Goal: Information Seeking & Learning: Learn about a topic

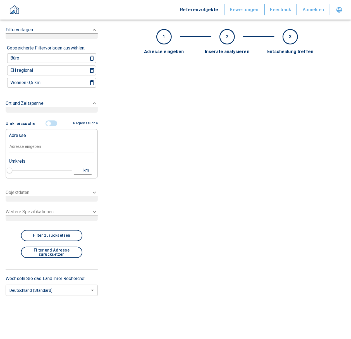
click at [32, 144] on input "text" at bounding box center [52, 146] width 86 height 13
paste input "[GEOGRAPHIC_DATA] | [STREET_ADDRESS]"
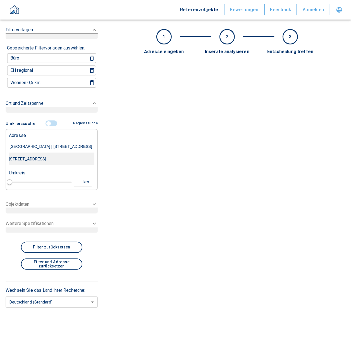
click at [37, 156] on div "[STREET_ADDRESS]" at bounding box center [52, 159] width 86 height 12
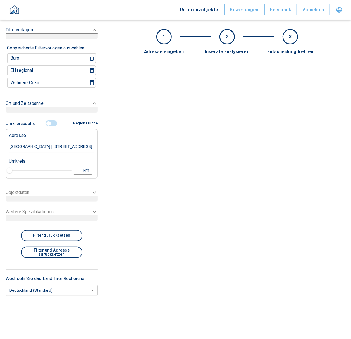
type input "[STREET_ADDRESS]"
type input "1"
type input "2020"
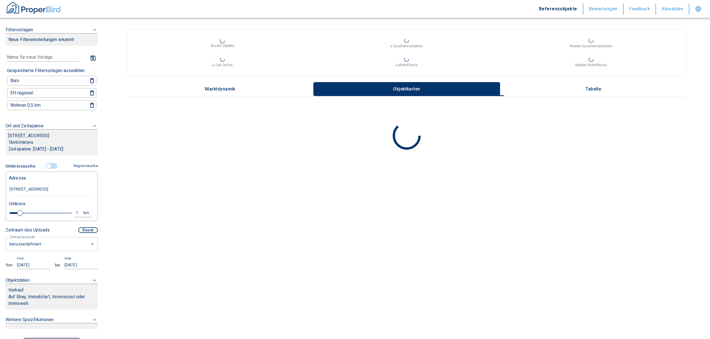
type input "[STREET_ADDRESS]"
click at [54, 248] on body "Referenzobjekte Bewertungen Feedback Abmelden Filtervorlagen Neue Filtereinstel…" at bounding box center [357, 169] width 715 height 339
click at [39, 274] on li "letzte 6 Monate" at bounding box center [49, 277] width 87 height 10
type input "2020"
type input "6"
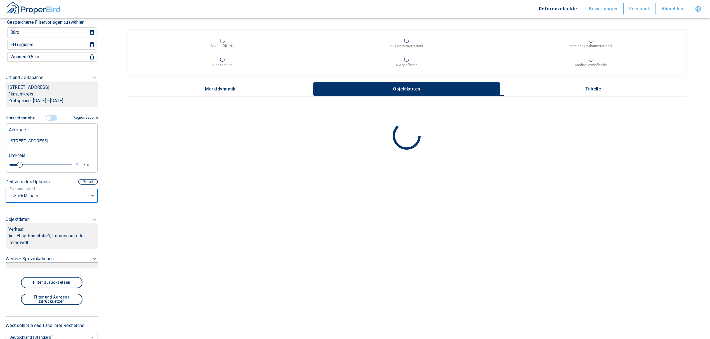
scroll to position [75, 0]
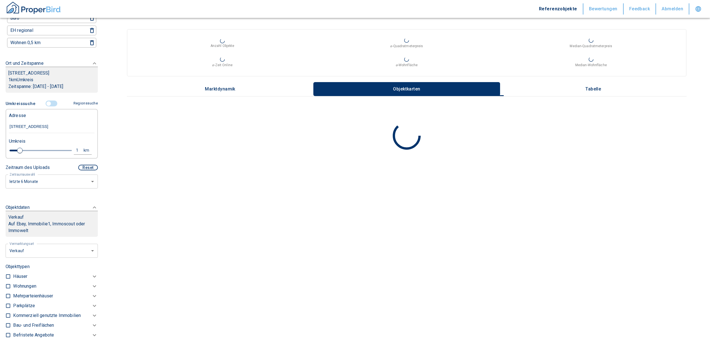
scroll to position [62, 0]
click at [58, 248] on body "Referenzobjekte Bewertungen Feedback Abmelden Filtervorlagen Neue Filtereinstel…" at bounding box center [357, 169] width 715 height 339
click at [20, 284] on li "Vermietung" at bounding box center [50, 284] width 90 height 10
type input "rent"
type input "2020"
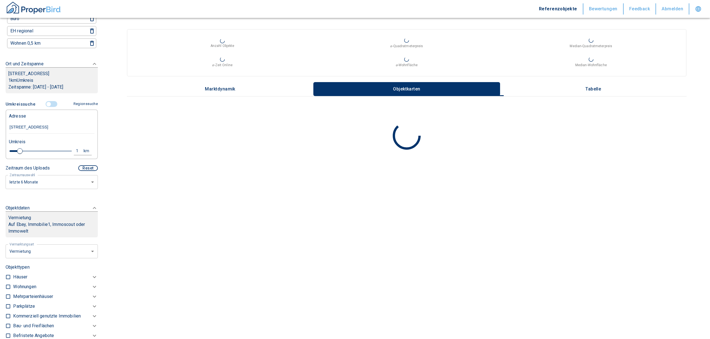
click at [13, 286] on p "Wohnungen" at bounding box center [24, 287] width 23 height 7
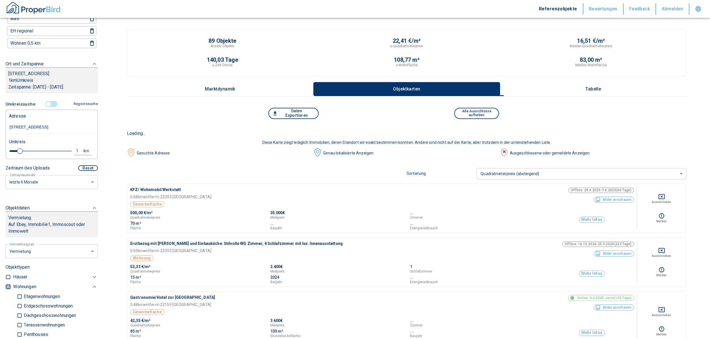
click at [8, 286] on input "checkbox" at bounding box center [8, 287] width 6 height 6
checkbox input "true"
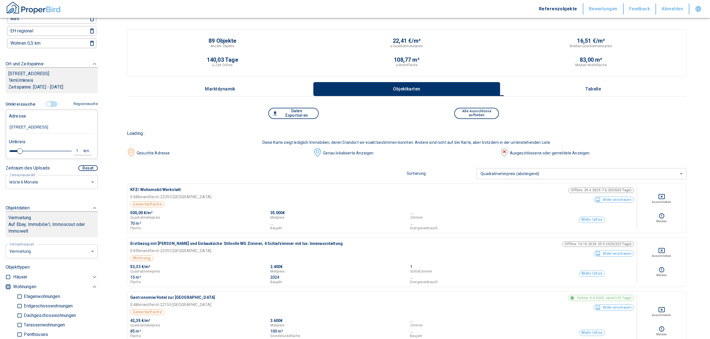
checkbox input "true"
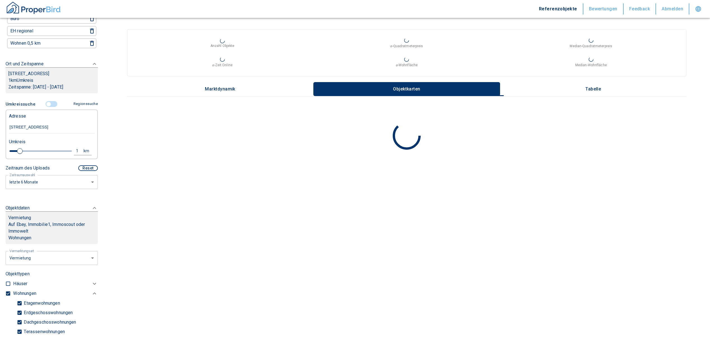
type input "2020"
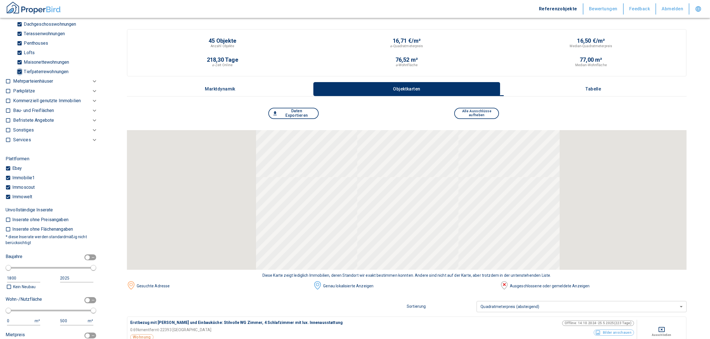
click at [20, 70] on input "Tiefpaterrewohnungen" at bounding box center [20, 72] width 6 height 10
checkbox input "false"
type input "2020"
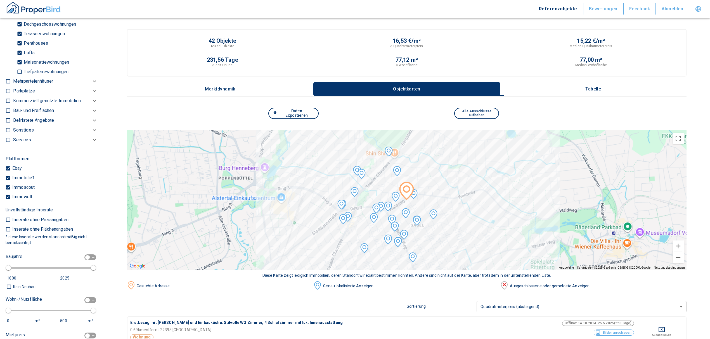
click at [351, 89] on p "Tabelle" at bounding box center [593, 89] width 28 height 5
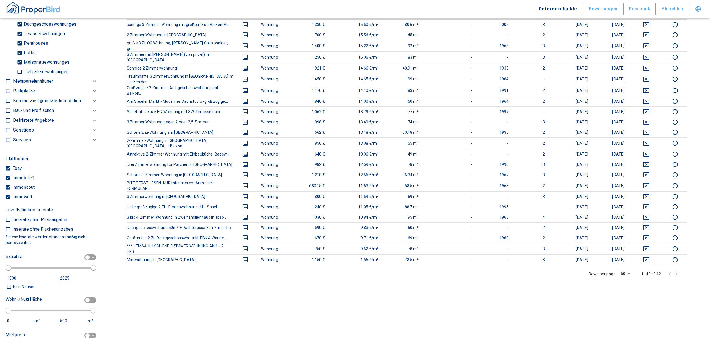
scroll to position [327, 0]
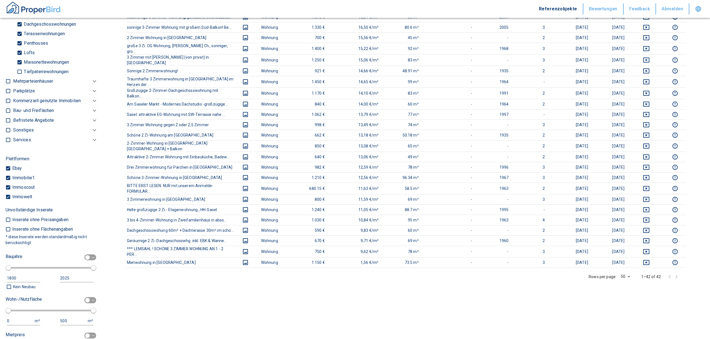
click at [341, 305] on div "Titel des Inserats Bilder Objekttyp Preis Quadratmeterpreis sorted descending W…" at bounding box center [406, 72] width 559 height 539
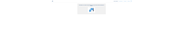
scroll to position [87, 0]
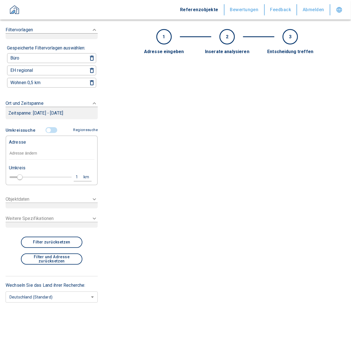
click at [57, 148] on input "text" at bounding box center [52, 153] width 86 height 13
paste input "[GEOGRAPHIC_DATA] | [STREET_ADDRESS]"
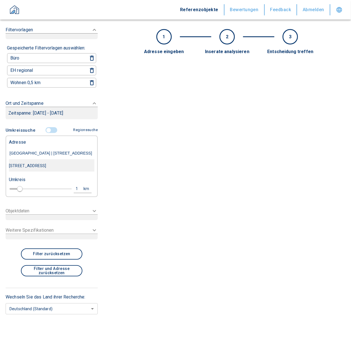
click at [55, 163] on div "[STREET_ADDRESS]" at bounding box center [52, 166] width 86 height 12
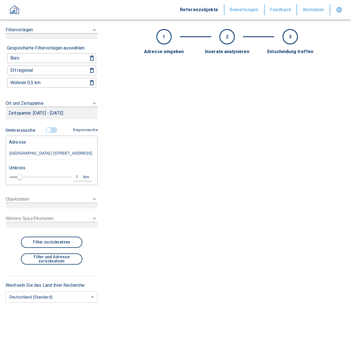
type input "[STREET_ADDRESS]"
type input "2020"
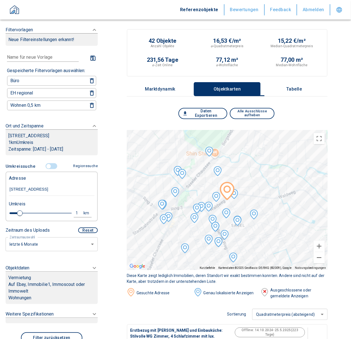
scroll to position [82, 0]
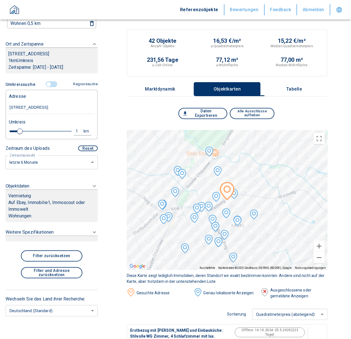
type input "[STREET_ADDRESS]"
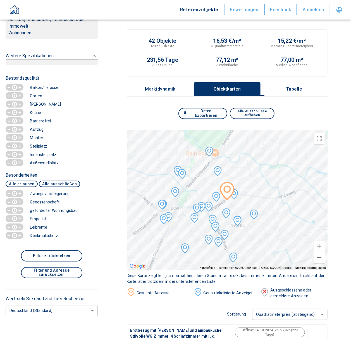
scroll to position [0, 0]
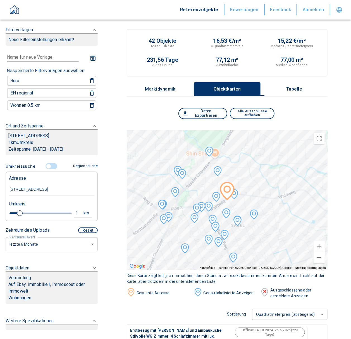
click at [91, 33] on icon at bounding box center [94, 30] width 7 height 7
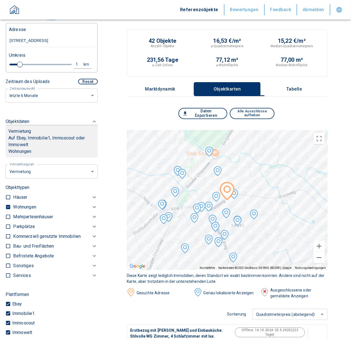
scroll to position [149, 0]
click at [26, 205] on p "Wohnungen" at bounding box center [24, 206] width 23 height 7
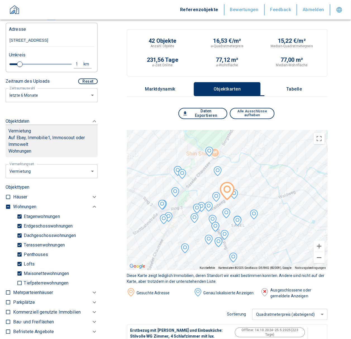
scroll to position [0, 0]
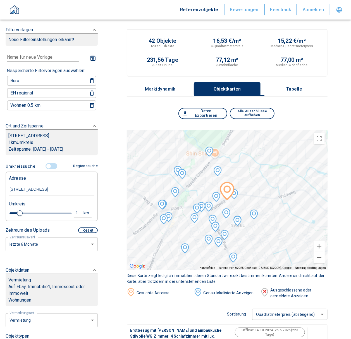
click at [304, 82] on button "Tabelle" at bounding box center [294, 89] width 67 height 14
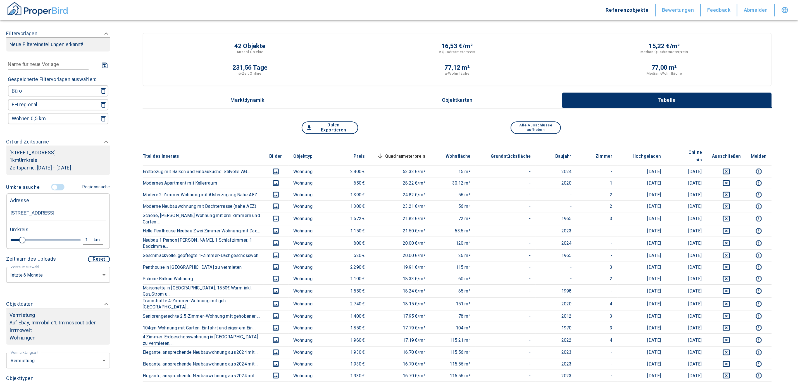
scroll to position [447, 0]
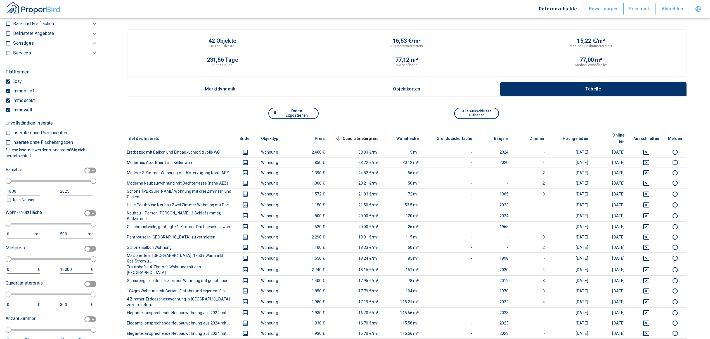
click at [86, 169] on input "checkbox" at bounding box center [87, 171] width 17 height 6
checkbox input "true"
type input "1970"
type input "2010"
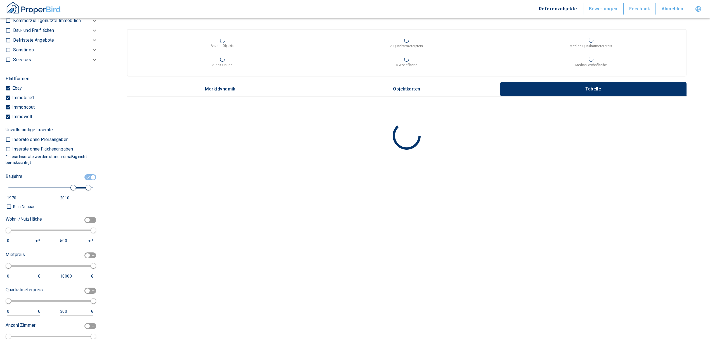
type input "1840"
click at [24, 190] on span at bounding box center [50, 188] width 85 height 10
drag, startPoint x: 20, startPoint y: 193, endPoint x: 0, endPoint y: 193, distance: 20.4
click at [0, 193] on div "Filtervorlagen Neue Filtereinstellungen erkannt! Name für neue Vorlage x Gespei…" at bounding box center [51, 169] width 103 height 339
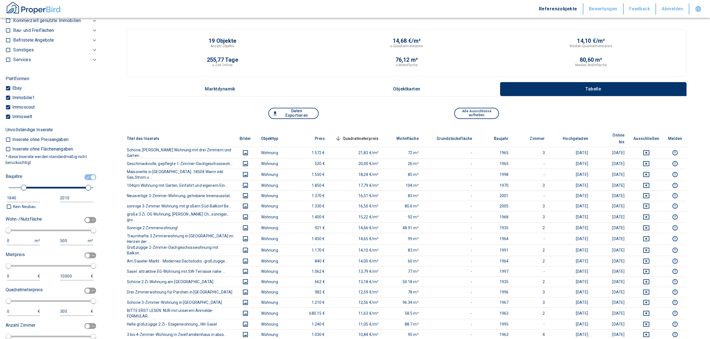
click at [15, 196] on div "1840" at bounding box center [18, 198] width 22 height 7
drag, startPoint x: 17, startPoint y: 196, endPoint x: 0, endPoint y: 196, distance: 17.0
click at [0, 196] on div "Filtervorlagen Neue Filtereinstellungen erkannt! Name für neue Vorlage x Gespei…" at bounding box center [51, 169] width 103 height 339
type input "2022"
click at [71, 195] on input "2010" at bounding box center [76, 198] width 32 height 8
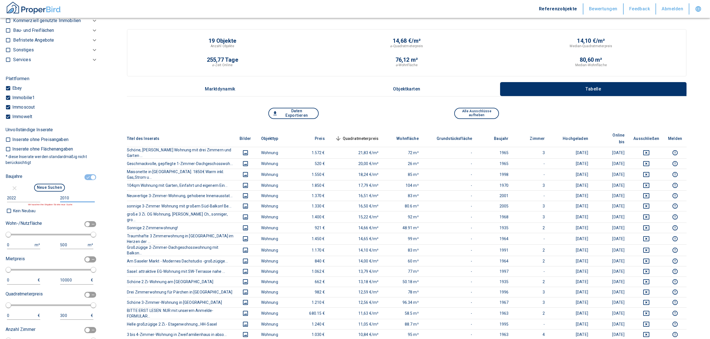
click at [71, 198] on input "2010" at bounding box center [76, 198] width 32 height 8
drag, startPoint x: 83, startPoint y: 196, endPoint x: 44, endPoint y: 197, distance: 39.2
click at [44, 197] on div "2022 2010 Wir tauschen ihre Eingaben für eine neue Suche" at bounding box center [50, 200] width 88 height 12
type input "2030"
click at [55, 185] on button "Neue Suchen" at bounding box center [49, 188] width 31 height 8
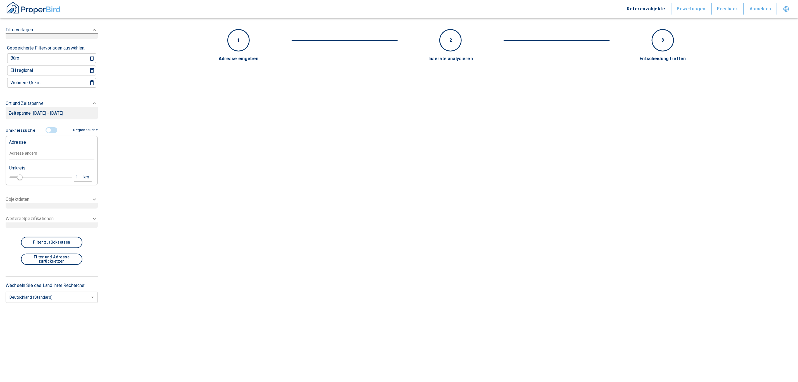
click at [37, 149] on input "text" at bounding box center [52, 153] width 86 height 13
paste input ", Baujahre ab 2022"
type input ", Baujahre ab 2022"
drag, startPoint x: 54, startPoint y: 154, endPoint x: -106, endPoint y: 137, distance: 161.9
click at [0, 137] on html "Referenzobjekte Bewertungen Feedback Abmelden Filtervorlagen Gespeicherte Filte…" at bounding box center [399, 191] width 798 height 382
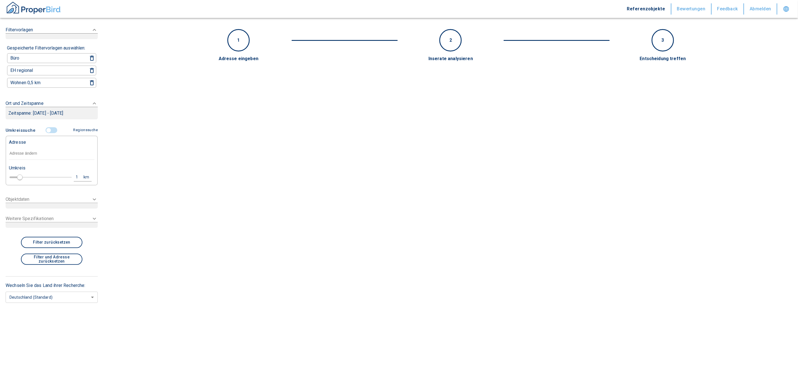
click at [38, 144] on div "Adresse" at bounding box center [52, 141] width 86 height 11
click at [34, 151] on input "text" at bounding box center [52, 153] width 86 height 13
paste input "[GEOGRAPHIC_DATA] | [STREET_ADDRESS]"
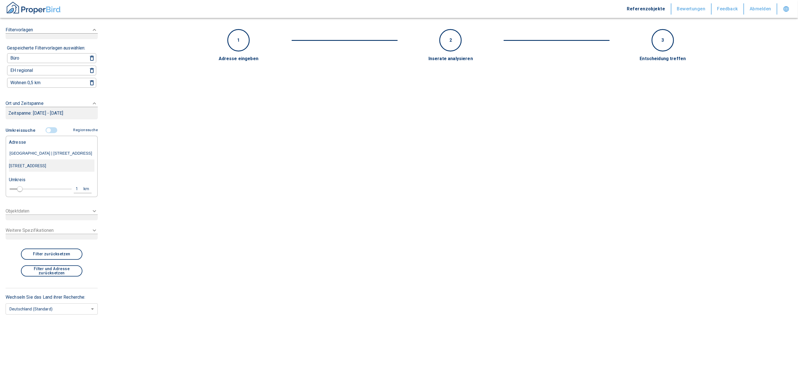
click at [60, 165] on div "[STREET_ADDRESS]" at bounding box center [52, 166] width 86 height 12
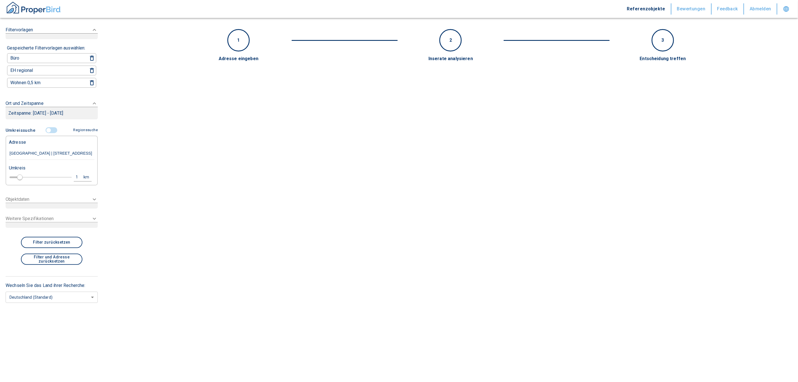
type input "[STREET_ADDRESS]"
type input "2020"
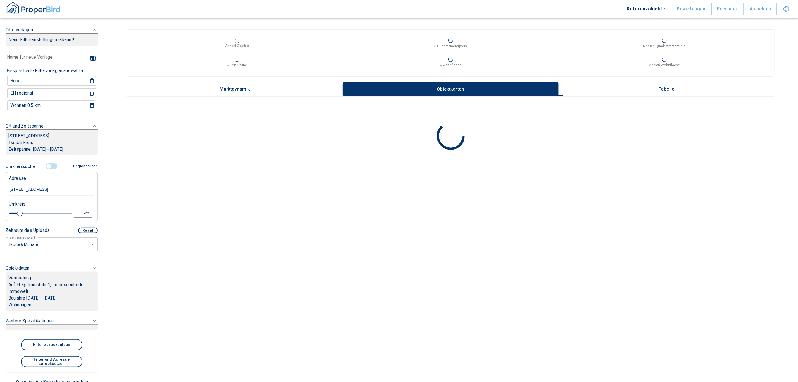
scroll to position [149, 0]
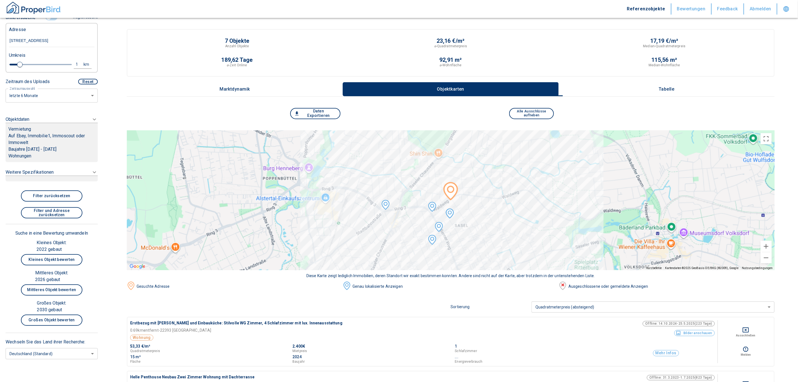
type input "[STREET_ADDRESS]"
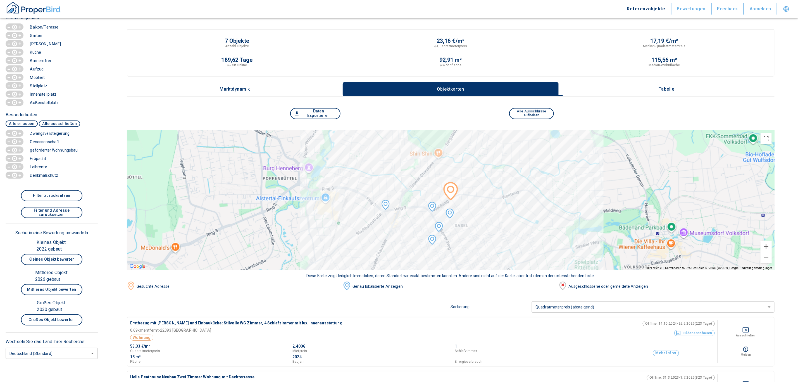
scroll to position [0, 0]
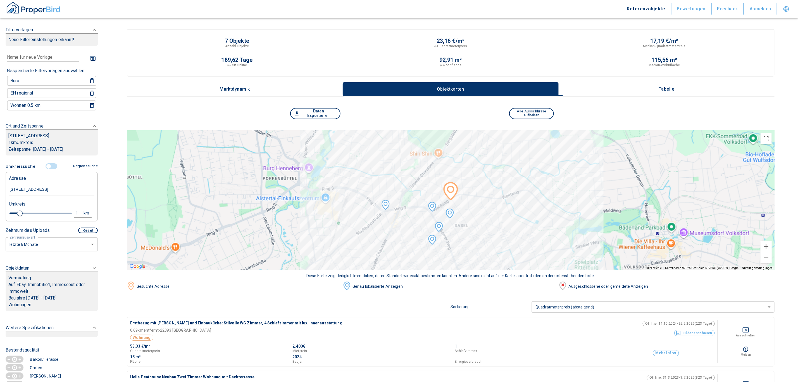
click at [93, 31] on icon at bounding box center [94, 30] width 3 height 2
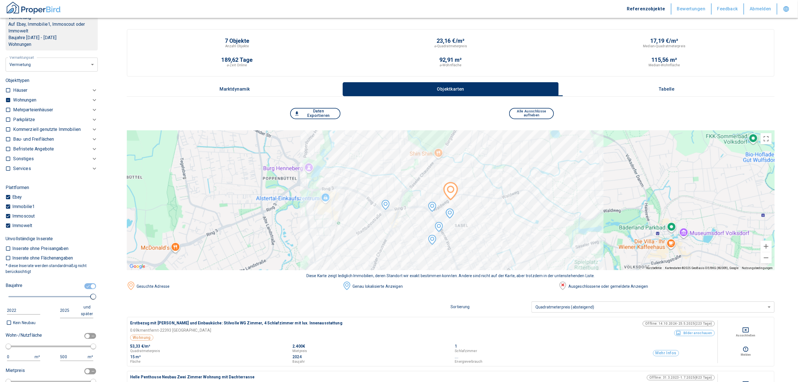
scroll to position [335, 0]
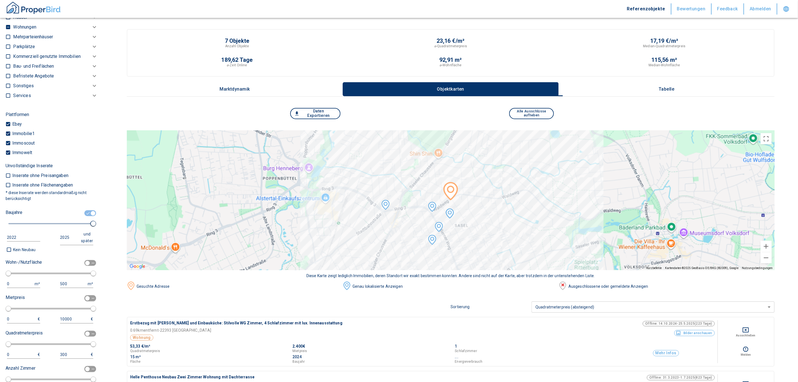
click at [351, 86] on button "Tabelle" at bounding box center [667, 89] width 216 height 14
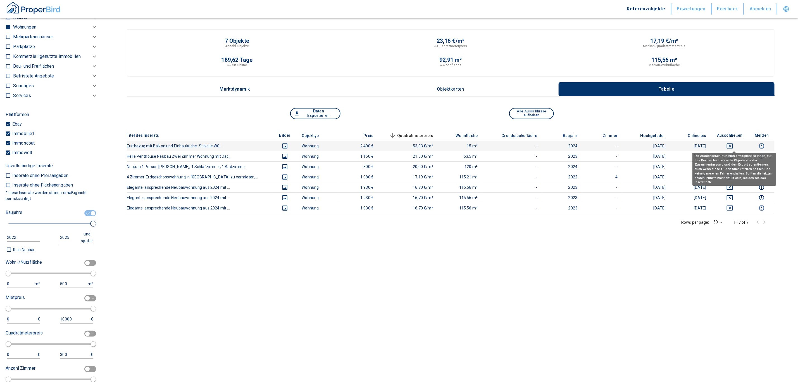
click at [351, 144] on button "deselect this listing" at bounding box center [729, 146] width 29 height 7
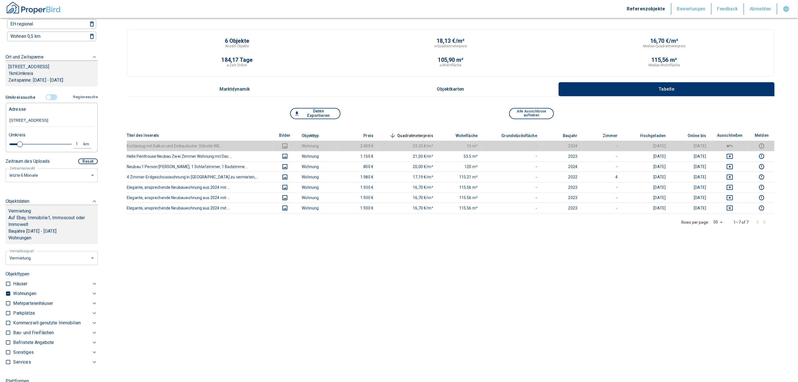
scroll to position [0, 0]
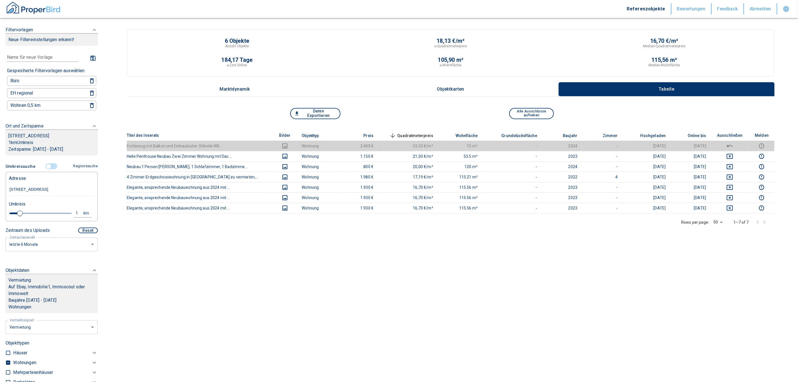
click at [72, 205] on div "Umkreis" at bounding box center [50, 203] width 86 height 11
click at [75, 210] on div "1" at bounding box center [80, 213] width 10 height 7
click at [31, 208] on input "1" at bounding box center [34, 212] width 16 height 9
type input "2,0"
click at [73, 211] on button "Neue Suchen" at bounding box center [74, 213] width 31 height 8
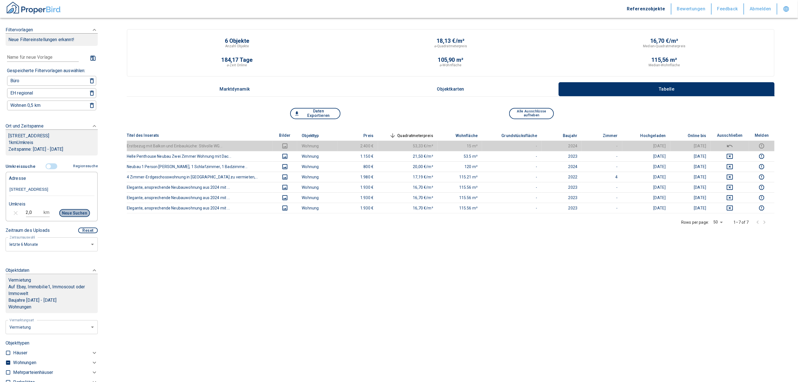
type input "2020"
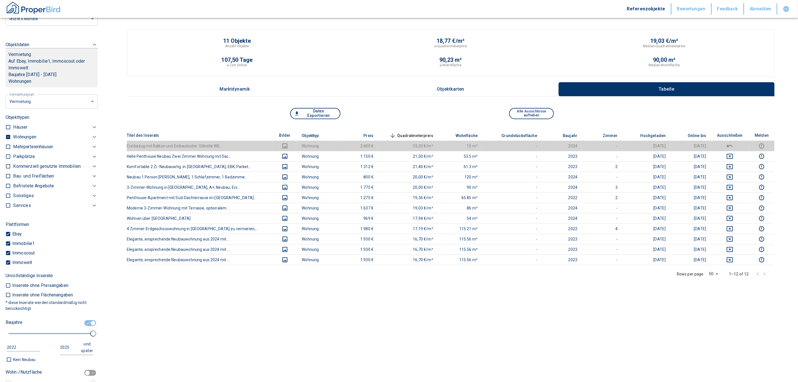
scroll to position [211, 0]
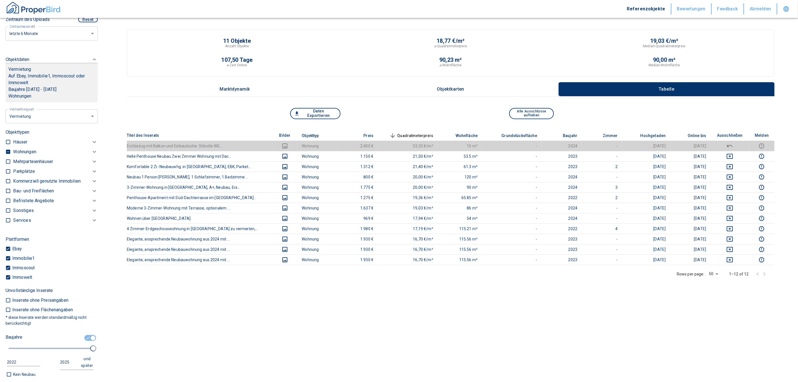
click at [9, 152] on input "checkbox" at bounding box center [8, 152] width 6 height 6
checkbox input "true"
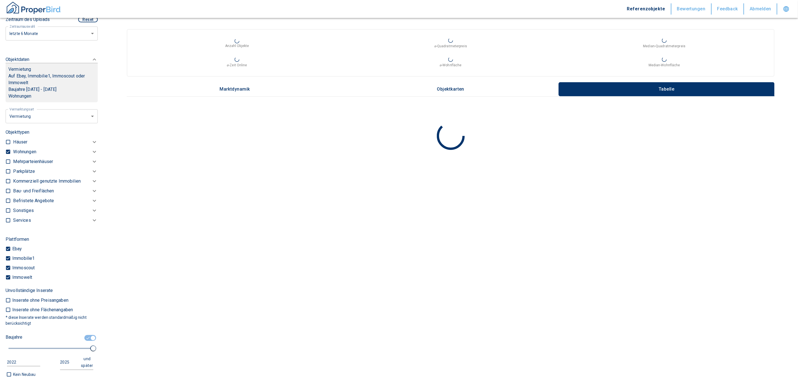
type input "2020"
click at [6, 152] on input "checkbox" at bounding box center [8, 152] width 6 height 6
checkbox input "false"
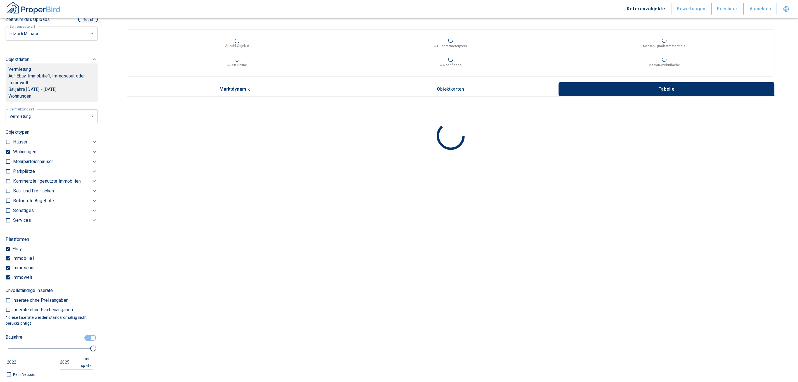
checkbox input "false"
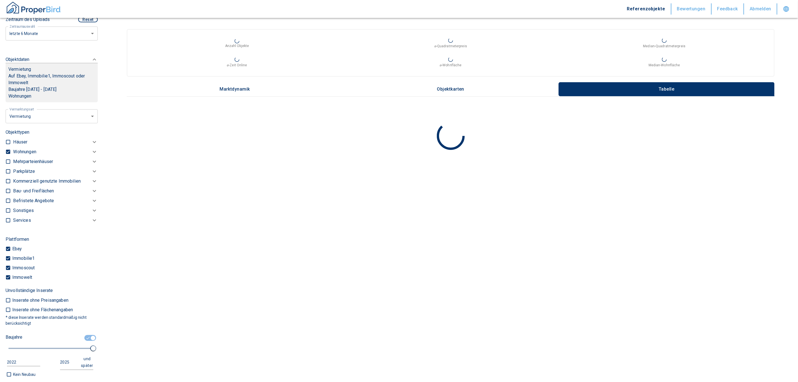
checkbox input "false"
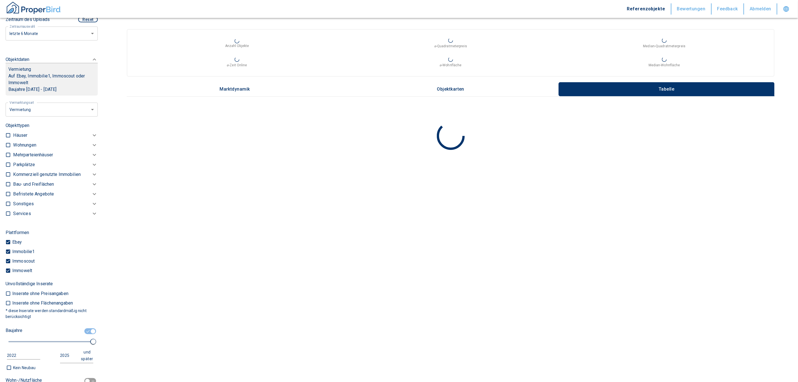
type input "2020"
click at [32, 148] on p "Kommerziell genutzte Immobilien" at bounding box center [24, 145] width 23 height 7
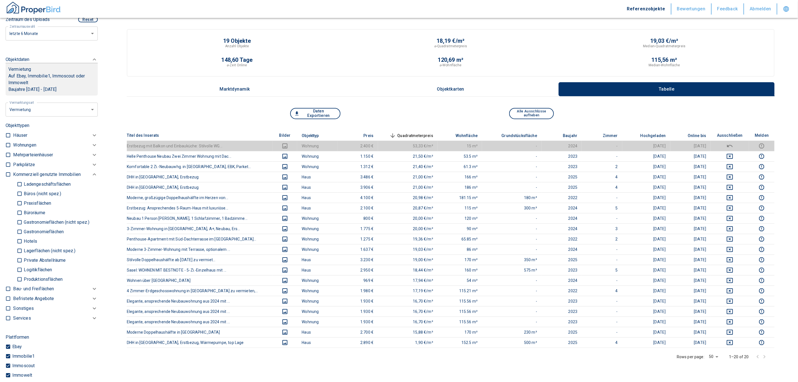
click at [35, 210] on p "Büroräume" at bounding box center [33, 212] width 23 height 4
click at [22, 210] on input "Büroräume" at bounding box center [20, 213] width 6 height 10
checkbox input "true"
type input "2020"
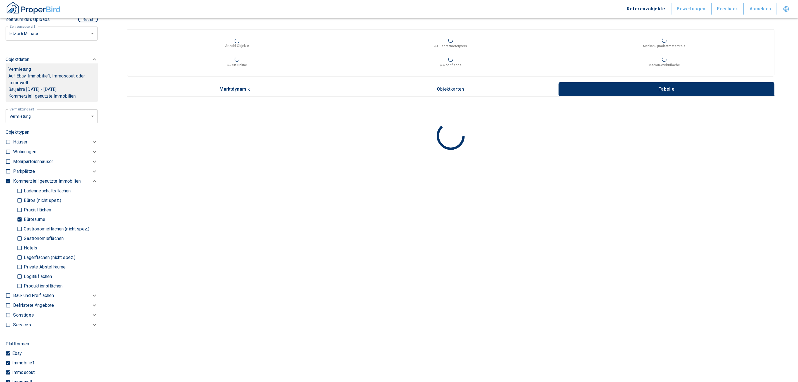
click at [30, 203] on label "Büros (nicht spez.)" at bounding box center [55, 201] width 77 height 10
click at [22, 203] on input "Büros (nicht spez.)" at bounding box center [20, 200] width 6 height 10
checkbox input "true"
type input "2020"
click at [30, 198] on p "Büros (nicht spez.)" at bounding box center [41, 200] width 39 height 4
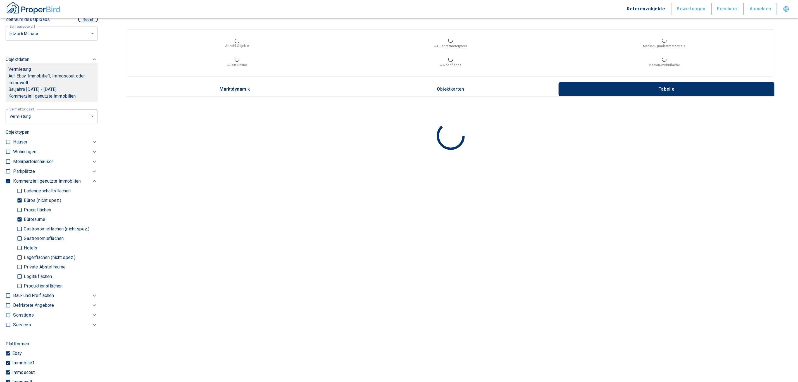
click at [22, 197] on input "Büros (nicht spez.)" at bounding box center [20, 200] width 6 height 10
checkbox input "false"
type input "2020"
click at [20, 209] on input "Praxisflächen" at bounding box center [20, 210] width 6 height 10
checkbox input "true"
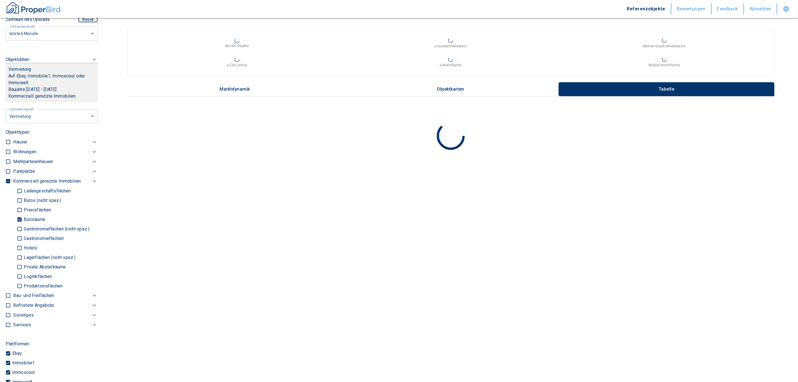
type input "2020"
click at [20, 199] on input "Büros (nicht spez.)" at bounding box center [20, 200] width 6 height 10
checkbox input "true"
type input "2020"
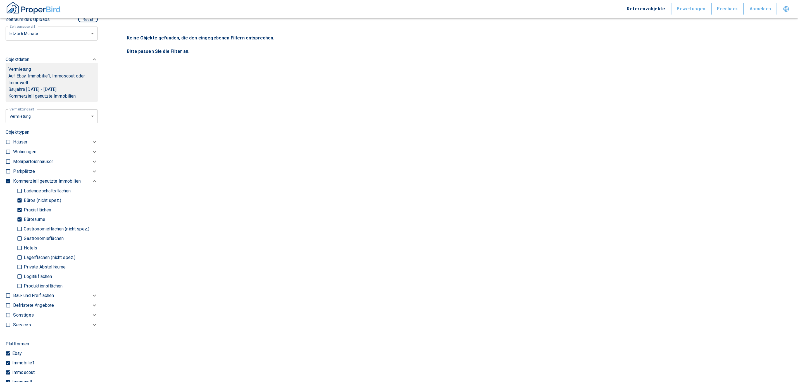
scroll to position [378, 0]
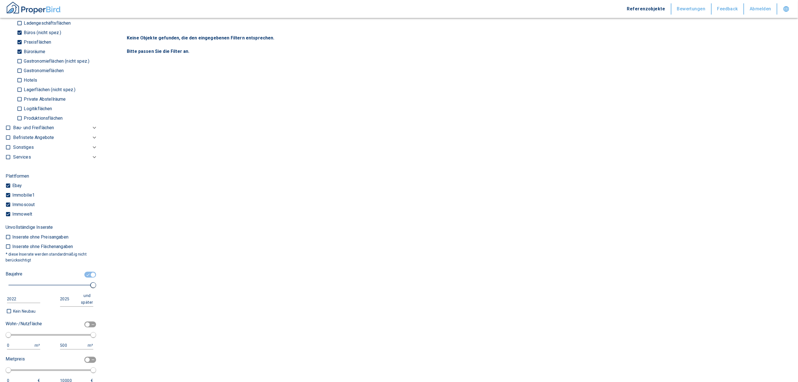
click at [86, 273] on input "checkbox" at bounding box center [93, 275] width 17 height 6
checkbox input "false"
type input "0"
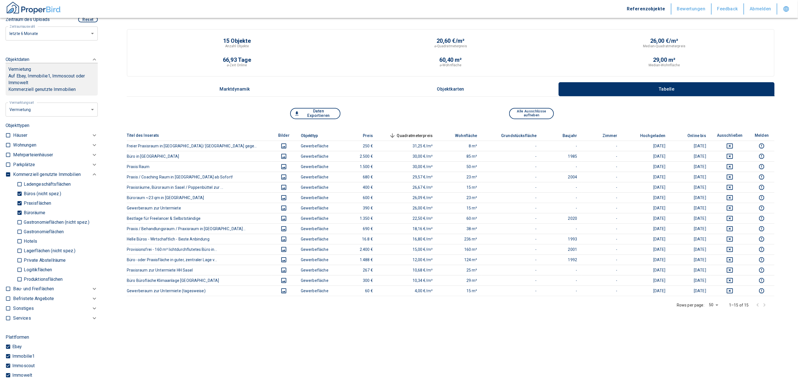
scroll to position [43, 0]
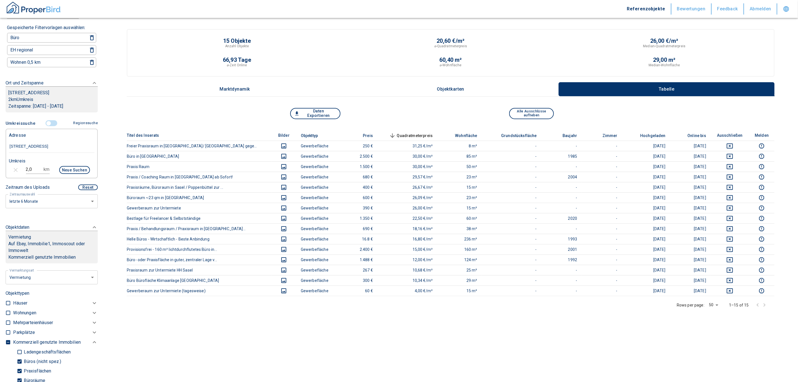
drag, startPoint x: 14, startPoint y: 24, endPoint x: 11, endPoint y: 33, distance: 8.9
click at [13, 27] on p "Gespeicherte Filtervorlagen auswählen:" at bounding box center [46, 27] width 79 height 7
drag, startPoint x: 35, startPoint y: 166, endPoint x: 11, endPoint y: 167, distance: 23.5
click at [11, 167] on div "2,0 km Neue Suchen" at bounding box center [47, 170] width 86 height 13
click at [80, 168] on button "Neue Suchen" at bounding box center [74, 170] width 31 height 8
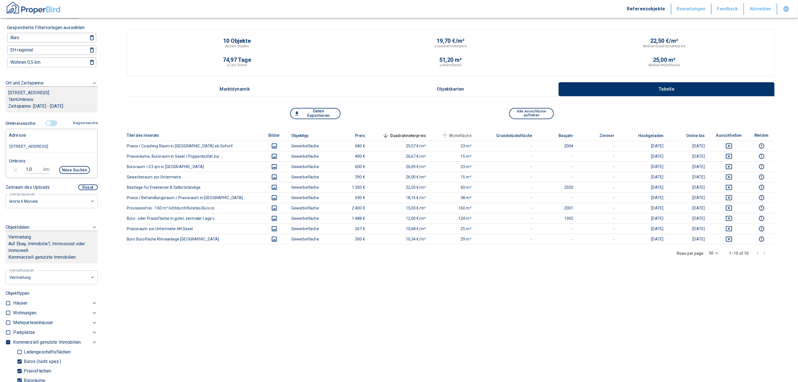
click at [351, 133] on span "Wohnfläche" at bounding box center [456, 135] width 31 height 7
click at [351, 135] on span "Quadratmeterpreis" at bounding box center [403, 135] width 45 height 7
drag, startPoint x: 41, startPoint y: 172, endPoint x: -1, endPoint y: 168, distance: 41.8
click at [0, 168] on html "Referenzobjekte Bewertungen Feedback Abmelden Filtervorlagen Neue Filtereinstel…" at bounding box center [399, 218] width 798 height 437
click at [27, 162] on div "Umkreis" at bounding box center [50, 160] width 86 height 11
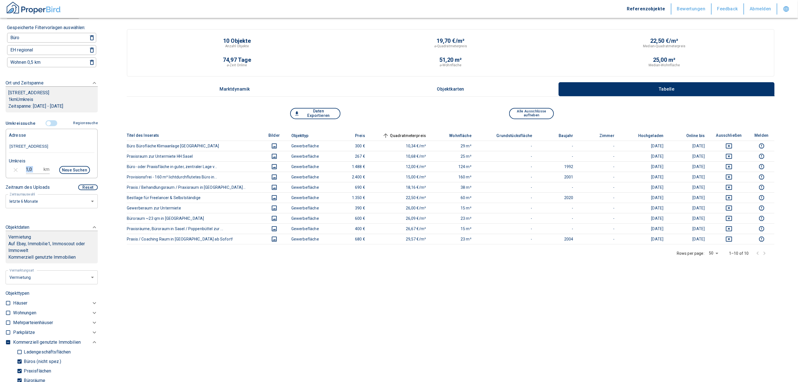
click at [33, 165] on input "1,0" at bounding box center [34, 169] width 16 height 9
click at [67, 170] on button "Neue Suchen" at bounding box center [74, 170] width 31 height 8
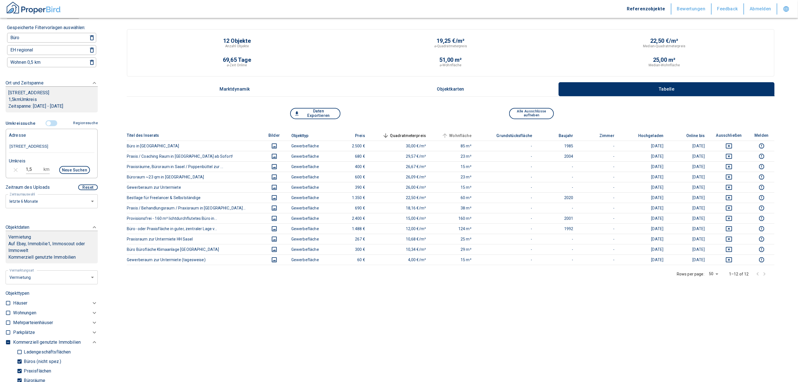
click at [351, 134] on span "Wohnfläche" at bounding box center [456, 135] width 31 height 7
drag, startPoint x: 34, startPoint y: 169, endPoint x: -13, endPoint y: 167, distance: 47.6
click at [0, 167] on html "Referenzobjekte Bewertungen Feedback Abmelden Filtervorlagen Neue Filtereinstel…" at bounding box center [399, 228] width 798 height 457
type input "1,0"
click at [62, 168] on button "Neue Suchen" at bounding box center [74, 170] width 31 height 8
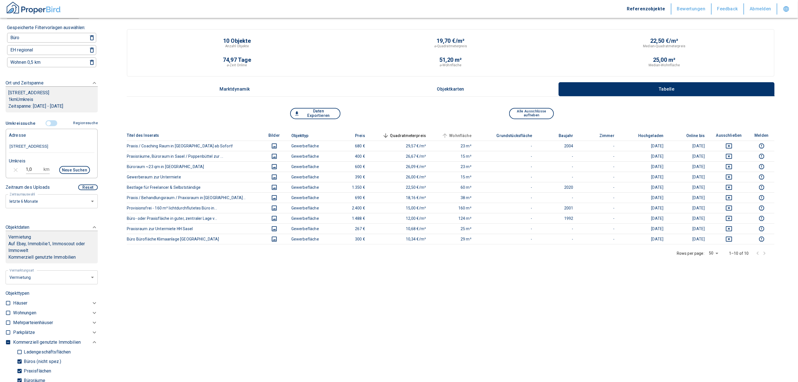
click at [351, 134] on span "Wohnfläche" at bounding box center [456, 135] width 31 height 7
click at [351, 133] on span "Quadratmeterpreis" at bounding box center [403, 135] width 45 height 7
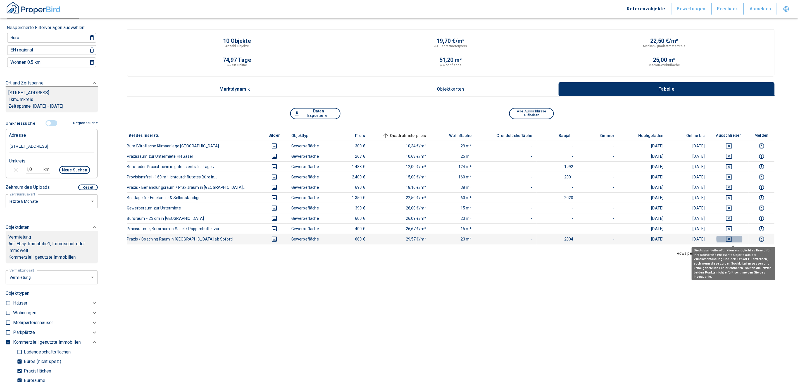
click at [351, 239] on icon "deselect this listing" at bounding box center [729, 239] width 7 height 7
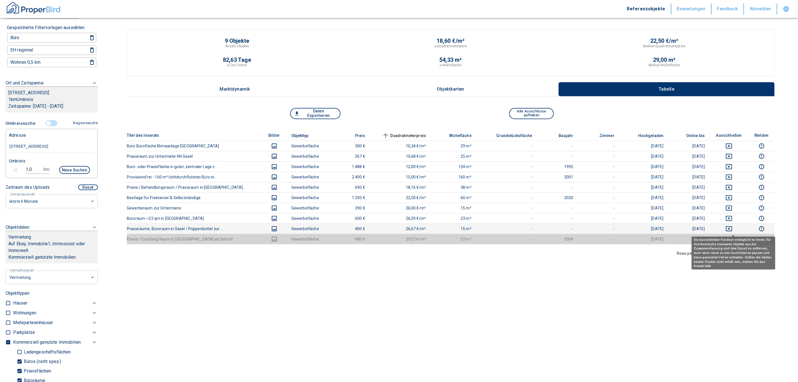
click at [351, 231] on icon "deselect this listing" at bounding box center [729, 228] width 6 height 5
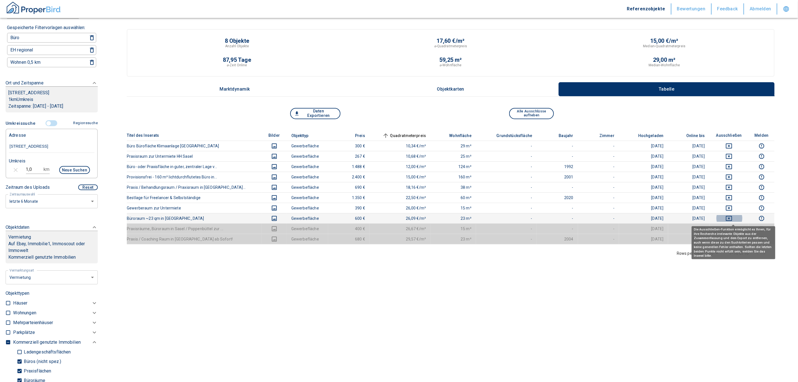
click at [351, 221] on icon "deselect this listing" at bounding box center [729, 218] width 6 height 5
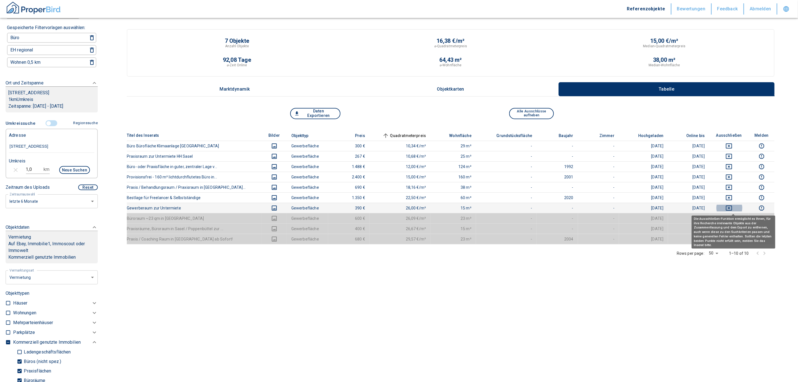
click at [351, 207] on icon "deselect this listing" at bounding box center [729, 208] width 7 height 7
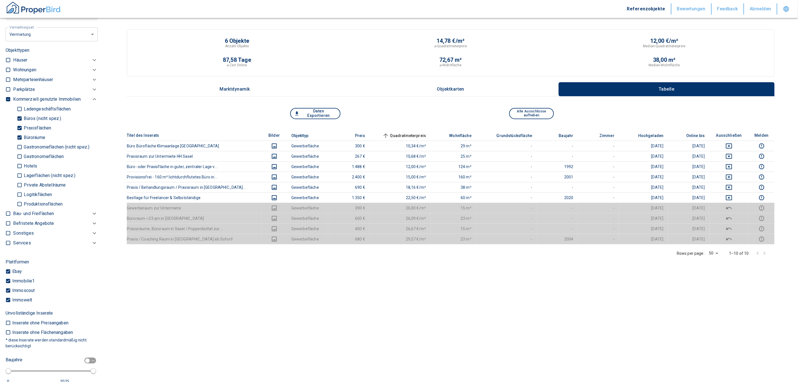
scroll to position [290, 0]
click at [29, 131] on p "Büroräume" at bounding box center [33, 133] width 23 height 4
click at [22, 131] on input "Büroräume" at bounding box center [20, 133] width 6 height 10
checkbox input "false"
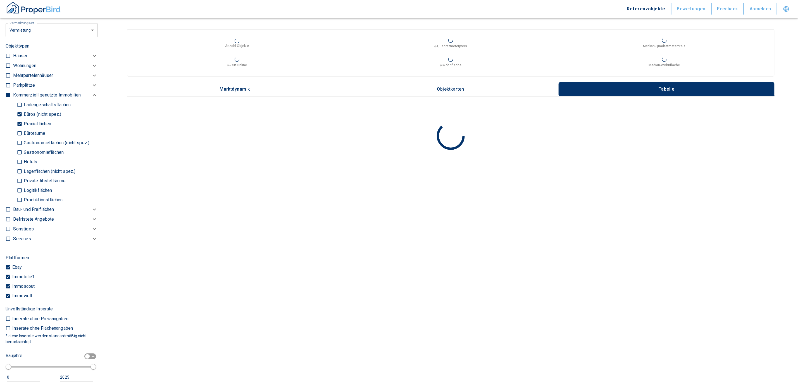
click at [33, 122] on p "Praxisflächen" at bounding box center [36, 124] width 29 height 4
click at [22, 122] on input "Praxisflächen" at bounding box center [20, 124] width 6 height 10
checkbox input "false"
click at [36, 114] on p "Büros (nicht spez.)" at bounding box center [41, 114] width 39 height 4
click at [22, 114] on input "Büros (nicht spez.)" at bounding box center [20, 114] width 6 height 10
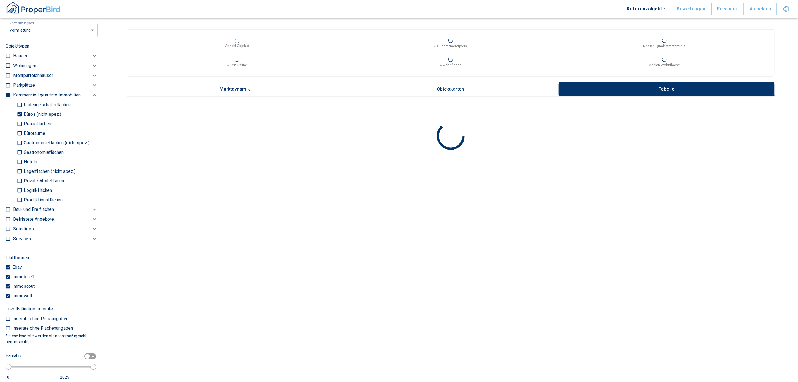
checkbox input "false"
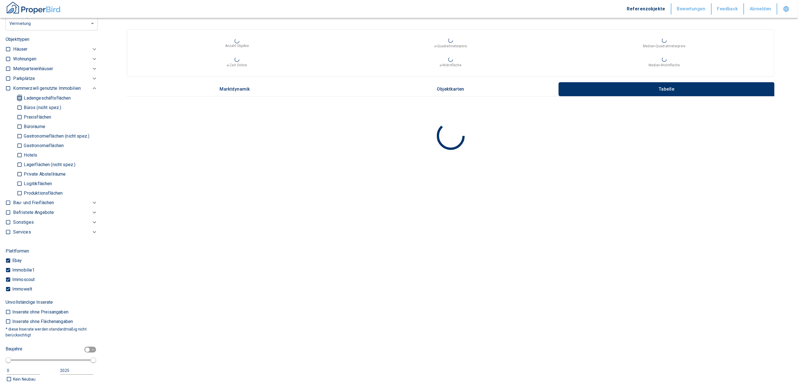
click at [17, 96] on input "Ladengeschäftsflächen" at bounding box center [20, 98] width 6 height 10
checkbox input "true"
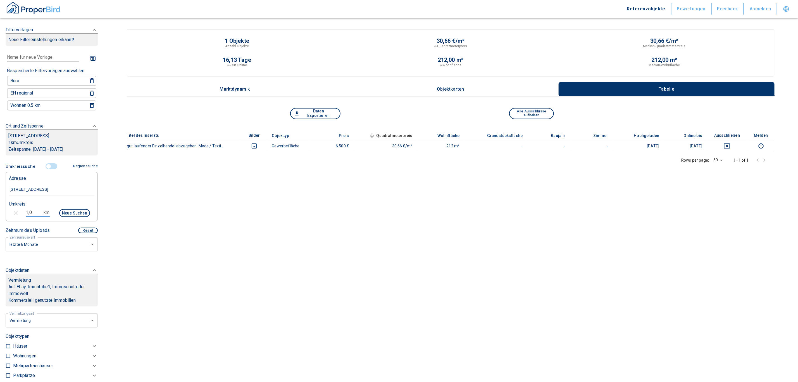
drag, startPoint x: 35, startPoint y: 210, endPoint x: 13, endPoint y: 212, distance: 22.4
click at [13, 212] on div "1,0 km Neue Suchen" at bounding box center [47, 213] width 86 height 13
type input "3,0"
click at [68, 205] on div "Umkreis" at bounding box center [50, 203] width 86 height 11
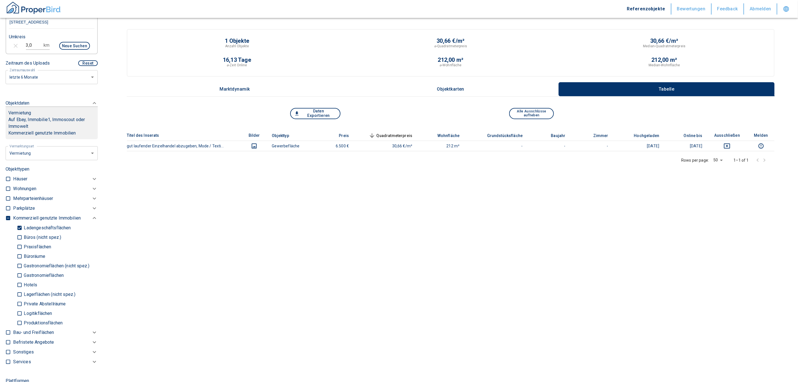
scroll to position [168, 0]
click at [78, 44] on button "Neue Suchen" at bounding box center [74, 45] width 31 height 8
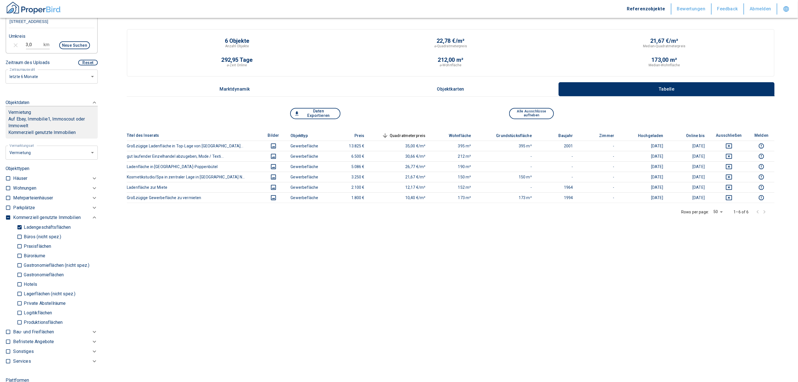
drag, startPoint x: 454, startPoint y: 349, endPoint x: 417, endPoint y: 280, distance: 78.0
click at [351, 339] on main "6 Objekte Anzahl Objekte 22,78 €/m² ⌀-Quadratmeterpreis 21,67 €/m² Median-Quadr…" at bounding box center [450, 197] width 695 height 395
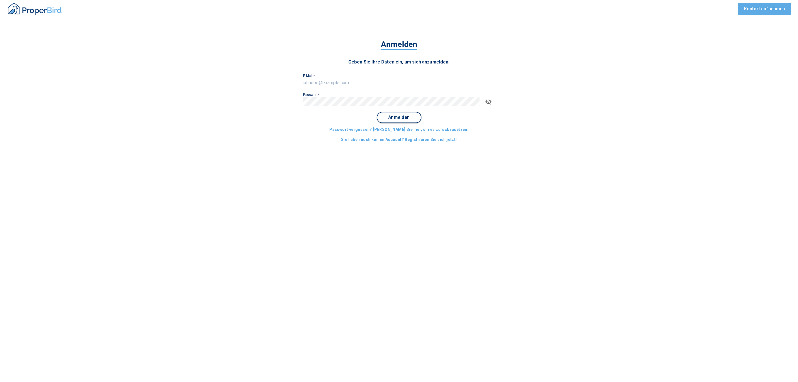
type input "[EMAIL_ADDRESS][DOMAIN_NAME]"
click at [405, 118] on span "Anmelden" at bounding box center [399, 117] width 35 height 5
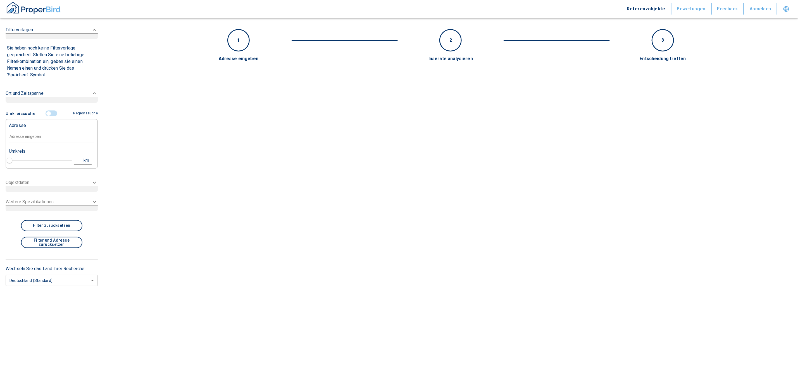
type input "2020"
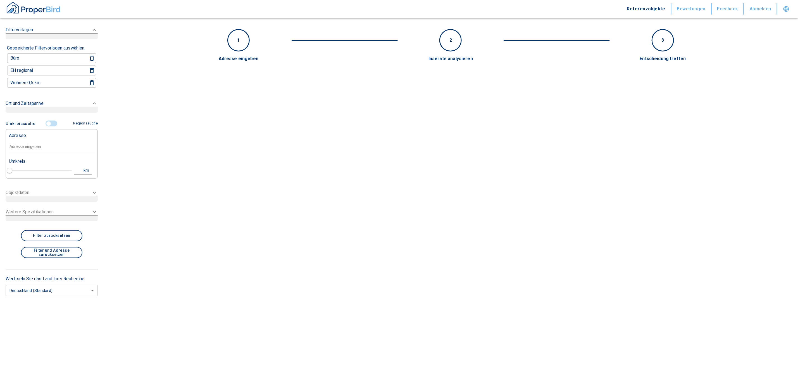
click at [51, 45] on div "Ort und Zeitspanne" at bounding box center [52, 33] width 92 height 24
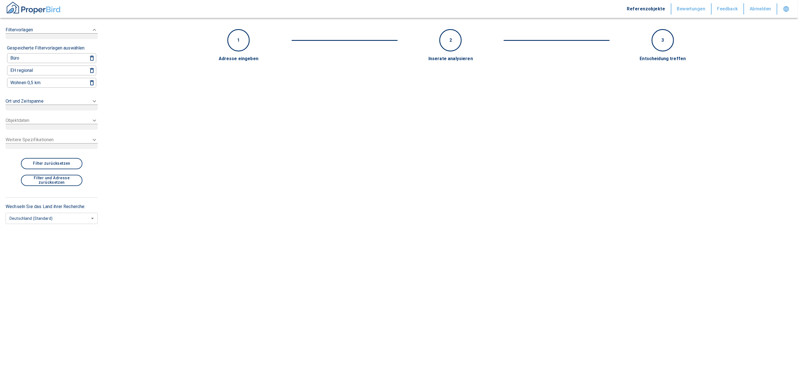
click at [56, 39] on div at bounding box center [52, 36] width 92 height 6
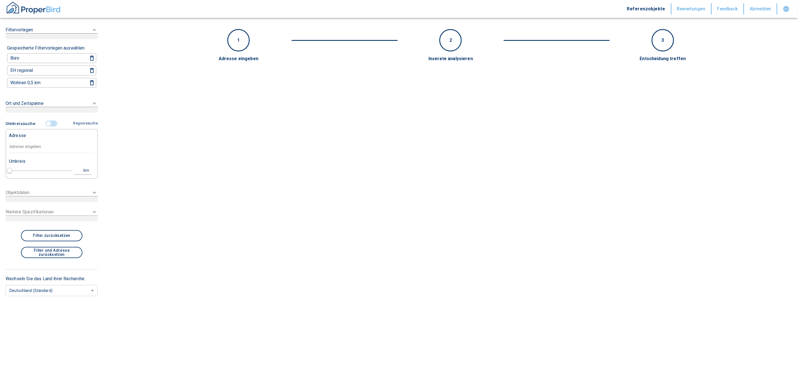
click at [55, 122] on input "controlled" at bounding box center [48, 123] width 17 height 6
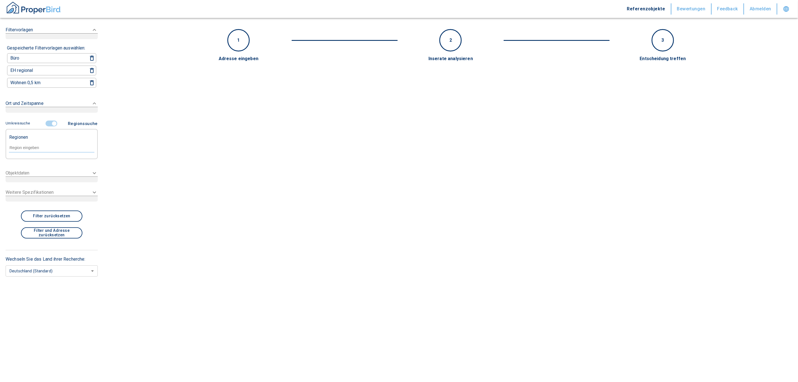
click at [51, 137] on form at bounding box center [52, 147] width 86 height 21
click at [50, 146] on input "text" at bounding box center [52, 147] width 86 height 5
click at [43, 159] on li "22393 [GEOGRAPHIC_DATA]" at bounding box center [51, 159] width 86 height 10
type input "22393"
type input "2020"
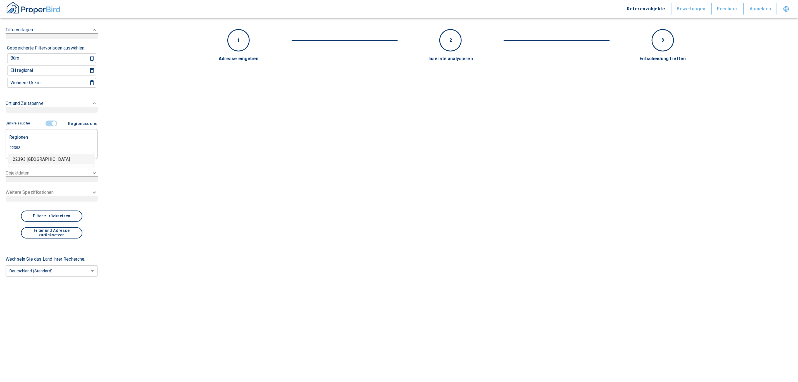
type input "22393 [GEOGRAPHIC_DATA]"
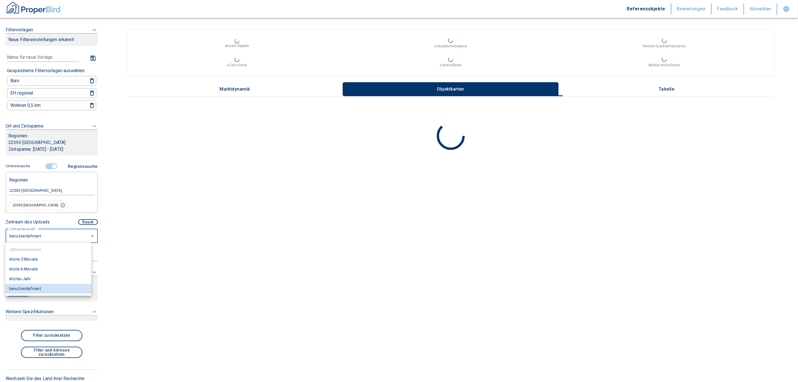
click at [40, 237] on body "Referenzobjekte Bewertungen Feedback Abmelden Filtervorlagen Neue Filtereinstel…" at bounding box center [399, 191] width 798 height 382
click at [34, 269] on li "letzte 6 Monate" at bounding box center [48, 269] width 86 height 10
type input "2020"
type input "6"
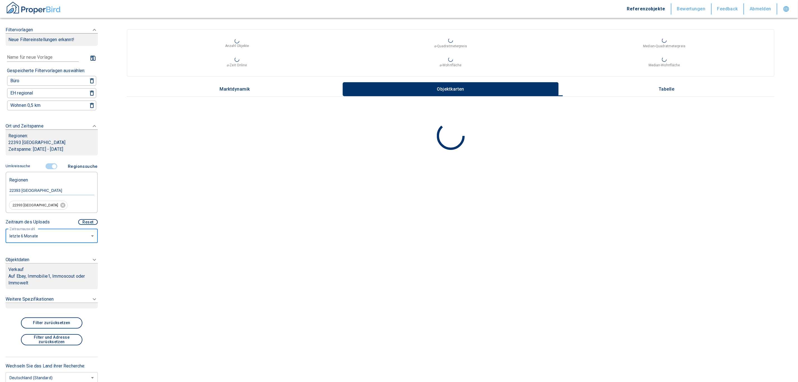
click at [84, 33] on div at bounding box center [89, 30] width 15 height 7
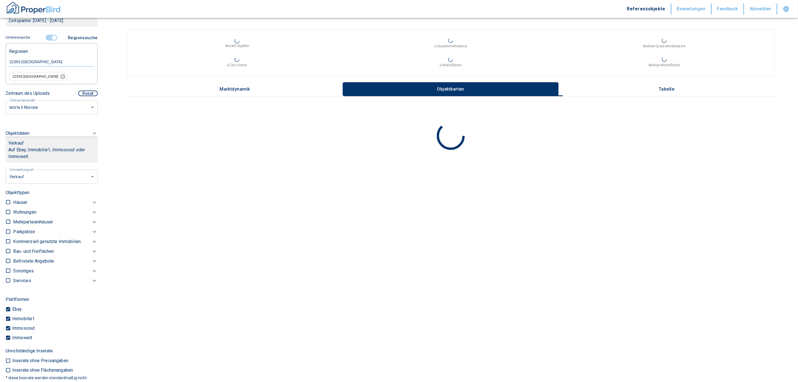
scroll to position [207, 0]
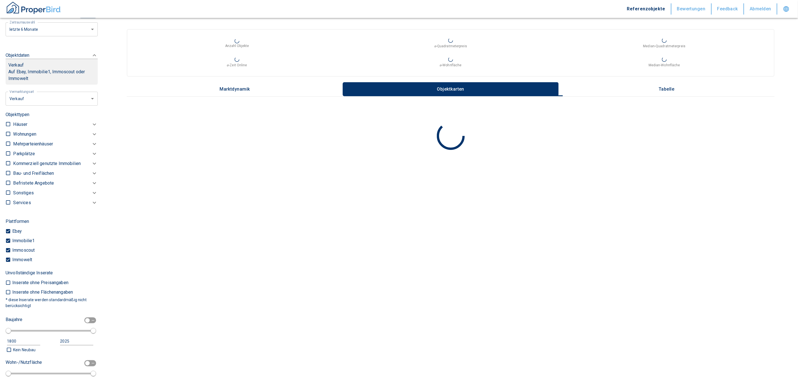
click at [28, 100] on body "Referenzobjekte Bewertungen Feedback Abmelden Filtervorlagen Neue Filtereinstel…" at bounding box center [399, 191] width 798 height 382
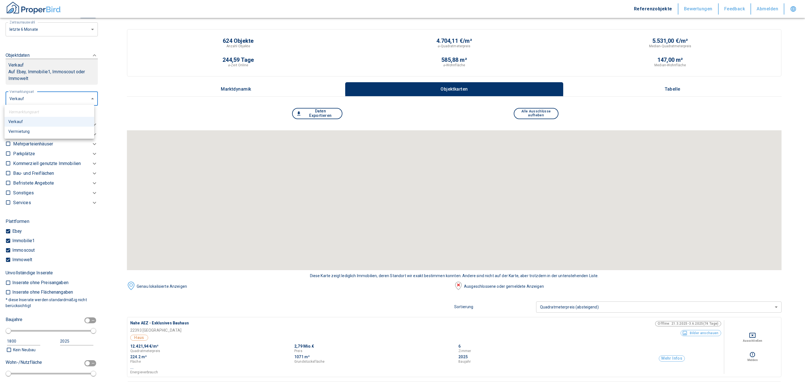
click at [29, 130] on li "Vermietung" at bounding box center [49, 132] width 90 height 10
type input "rent"
type input "2020"
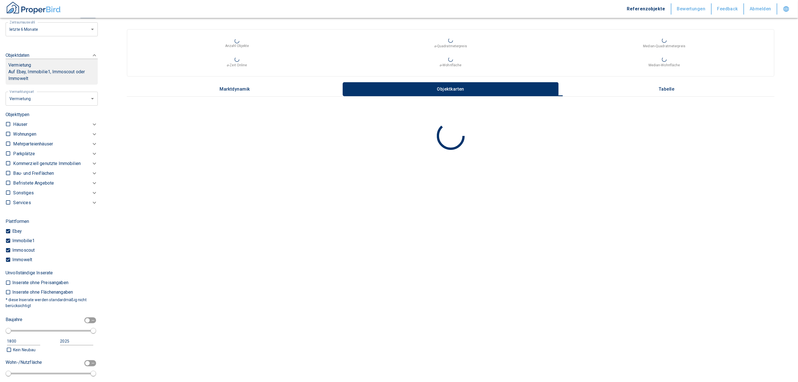
click at [36, 137] on p "Mehrparteienhäuser" at bounding box center [24, 134] width 23 height 7
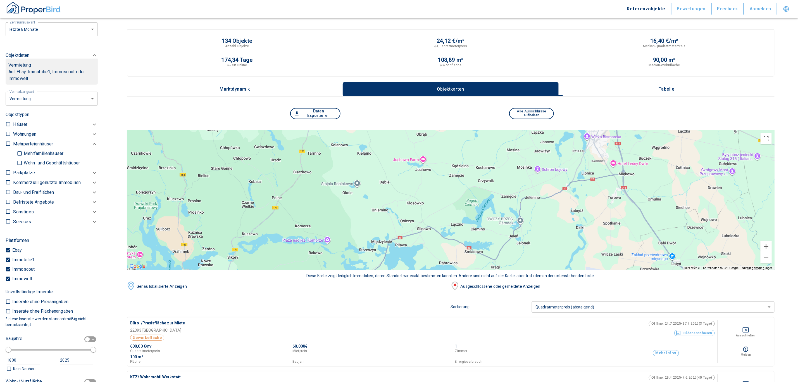
click at [9, 132] on input "checkbox" at bounding box center [8, 134] width 6 height 6
checkbox input "true"
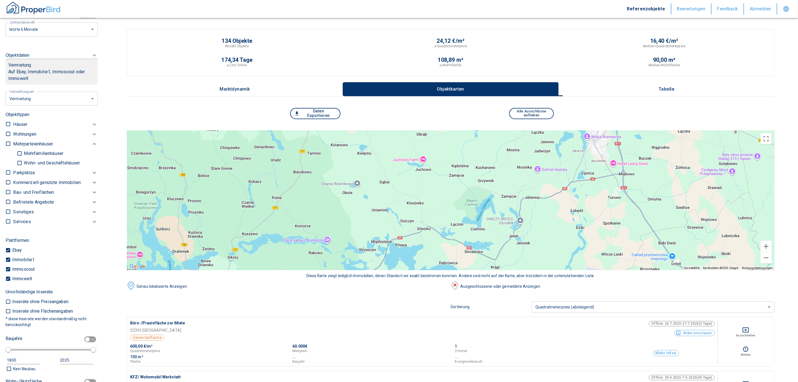
checkbox input "true"
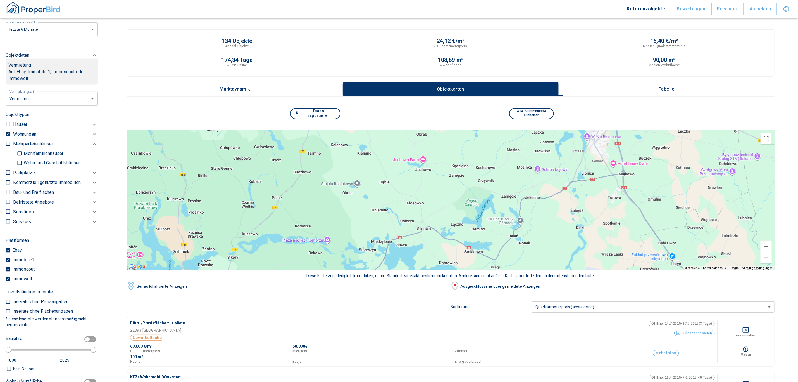
type input "2020"
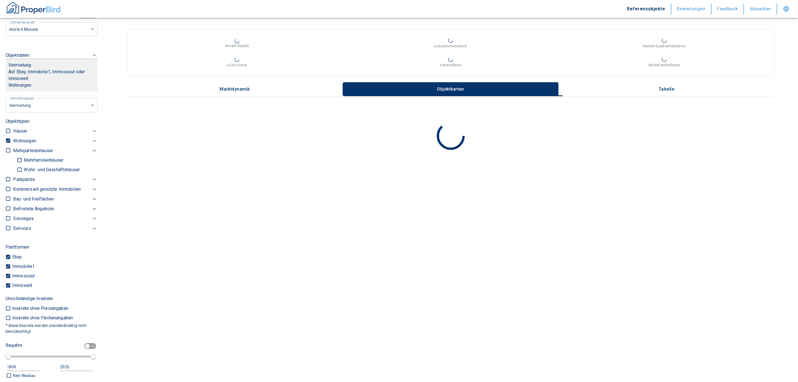
click at [93, 140] on icon at bounding box center [94, 141] width 3 height 2
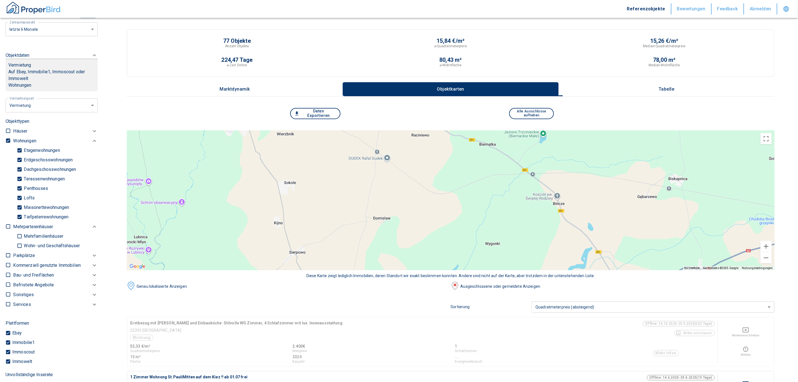
click at [34, 215] on p "Tiefpaterrewohnungen" at bounding box center [45, 217] width 46 height 4
click at [22, 213] on input "Tiefpaterrewohnungen" at bounding box center [20, 217] width 6 height 10
checkbox input "false"
type input "2020"
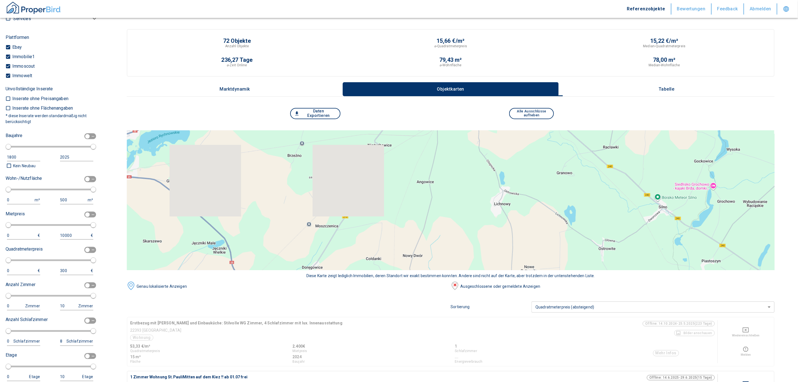
scroll to position [493, 0]
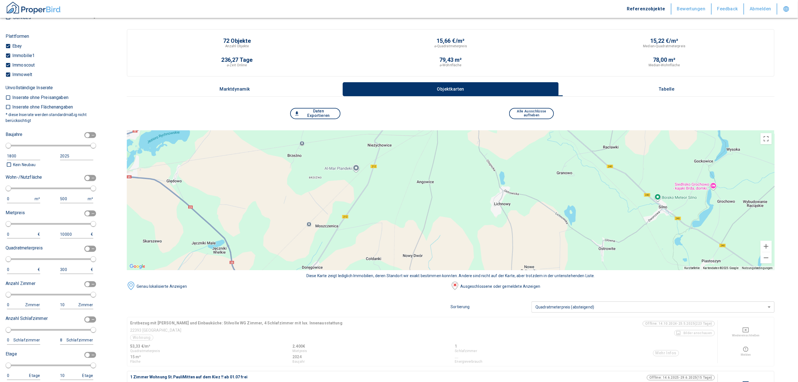
click at [86, 132] on input "checkbox" at bounding box center [87, 135] width 17 height 6
checkbox input "true"
type input "1970"
type input "2010"
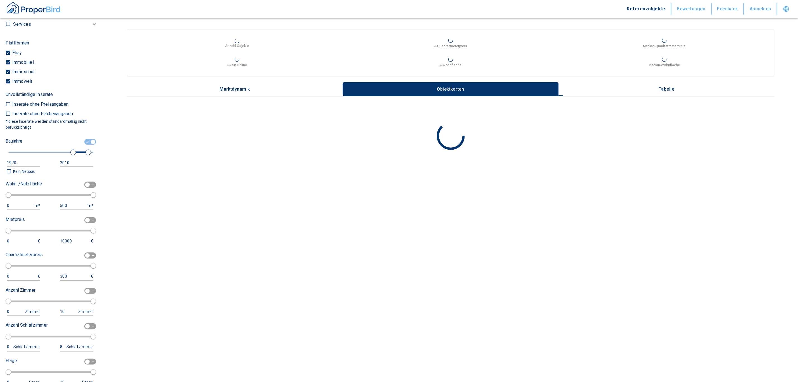
click at [23, 159] on div "1970" at bounding box center [18, 162] width 22 height 7
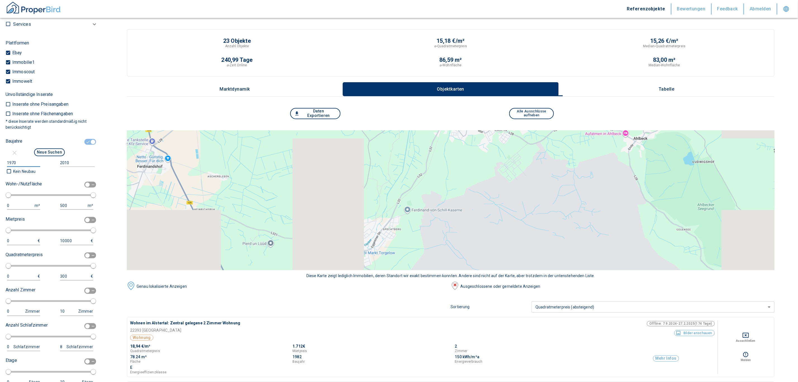
drag, startPoint x: 20, startPoint y: 160, endPoint x: -24, endPoint y: 163, distance: 44.6
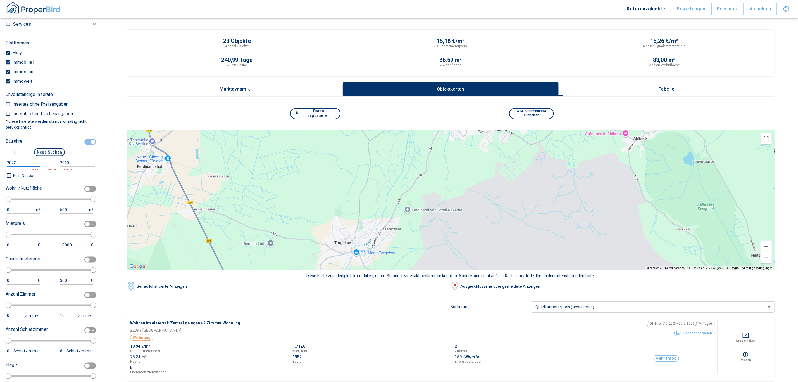
type input "2022"
click at [65, 159] on input "2010" at bounding box center [76, 163] width 32 height 8
click at [75, 159] on input "2010" at bounding box center [76, 163] width 32 height 8
type input "2030"
click at [44, 151] on button "Neue Suchen" at bounding box center [49, 152] width 31 height 8
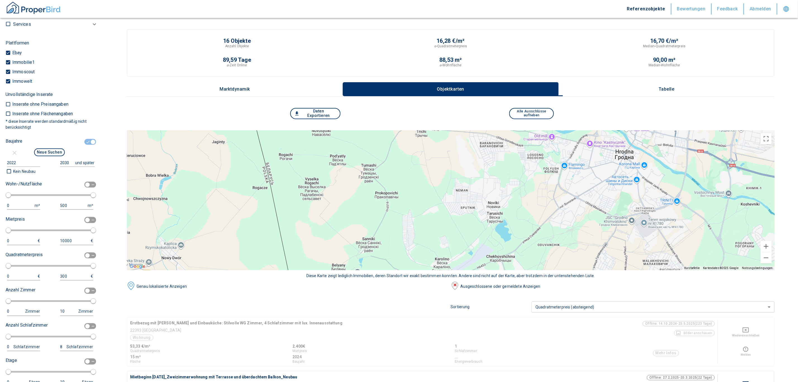
click at [673, 87] on p "Tabelle" at bounding box center [667, 89] width 28 height 5
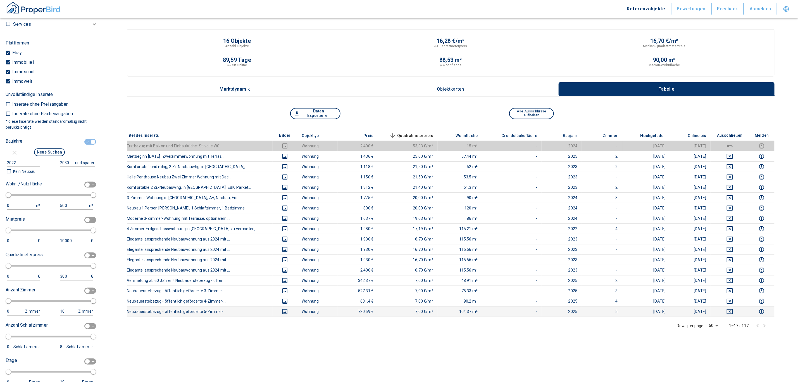
click at [734, 313] on icon "deselect this listing" at bounding box center [730, 311] width 7 height 7
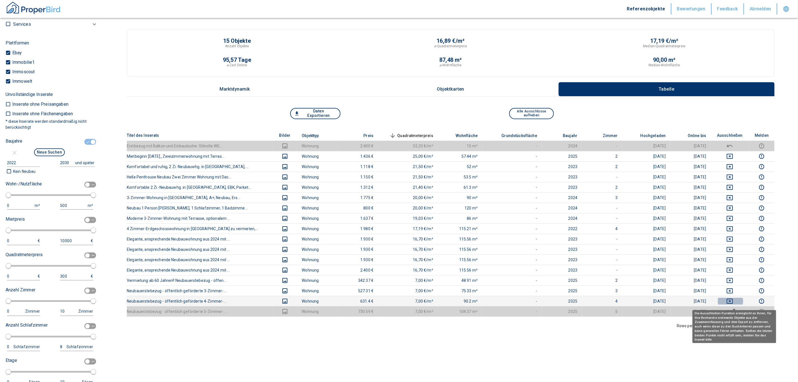
click at [734, 303] on icon "deselect this listing" at bounding box center [730, 301] width 7 height 7
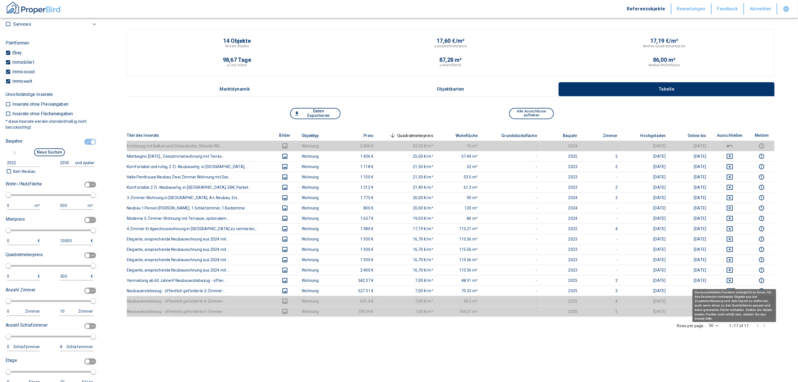
click at [734, 290] on div "Die Ausschließen-Funktion ermöglicht es Ihnen, für ihre Recherche irrelevante O…" at bounding box center [735, 305] width 84 height 33
click at [731, 295] on div "Die Ausschließen-Funktion ermöglicht es Ihnen, für ihre Recherche irrelevante O…" at bounding box center [735, 305] width 84 height 33
click at [734, 293] on icon "deselect this listing" at bounding box center [730, 290] width 7 height 7
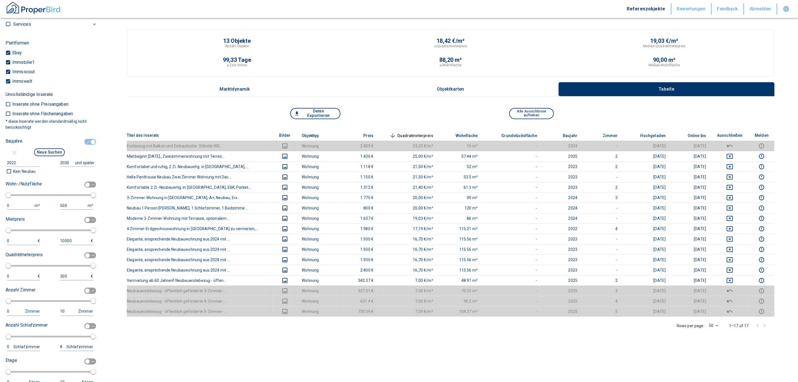
click at [735, 287] on td at bounding box center [730, 290] width 38 height 10
click at [734, 279] on icon "deselect this listing" at bounding box center [730, 280] width 7 height 7
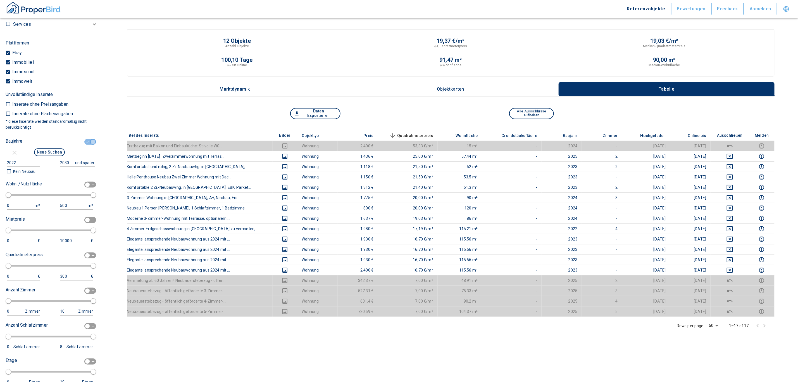
click at [85, 140] on input "checkbox" at bounding box center [93, 142] width 17 height 6
checkbox input "false"
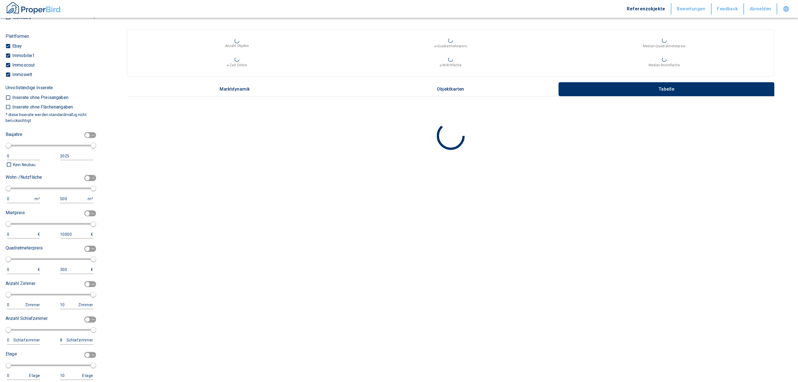
scroll to position [158, 0]
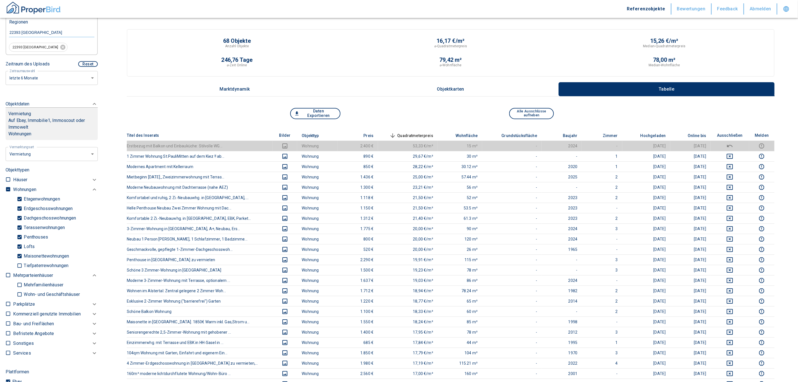
click at [8, 187] on input "checkbox" at bounding box center [8, 189] width 6 height 6
checkbox input "true"
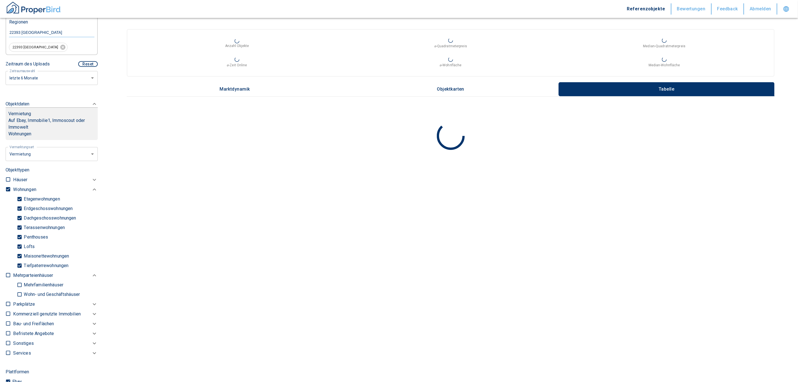
click at [8, 187] on input "checkbox" at bounding box center [8, 189] width 6 height 6
checkbox input "false"
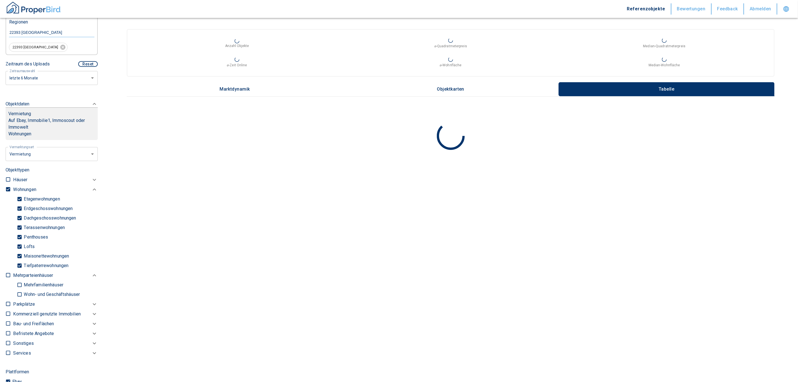
checkbox input "false"
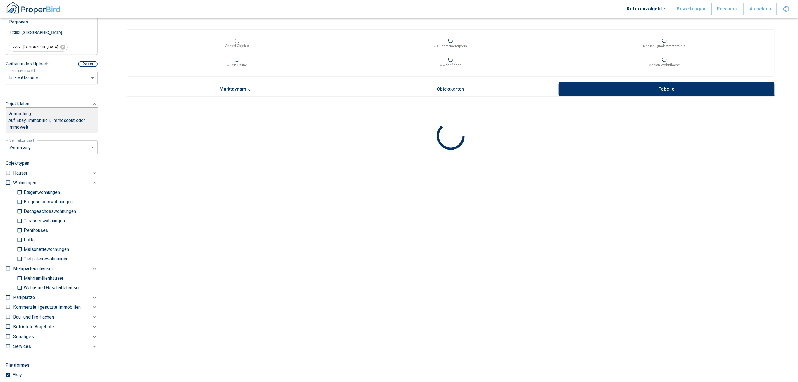
click at [20, 186] on p "Kommerziell genutzte Immobilien" at bounding box center [24, 182] width 23 height 7
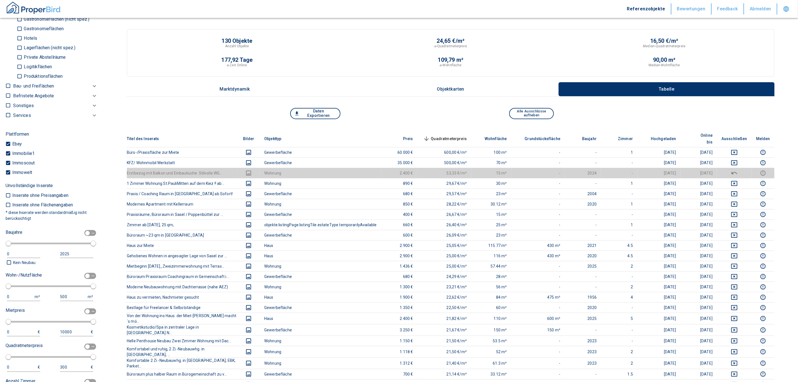
scroll to position [326, 0]
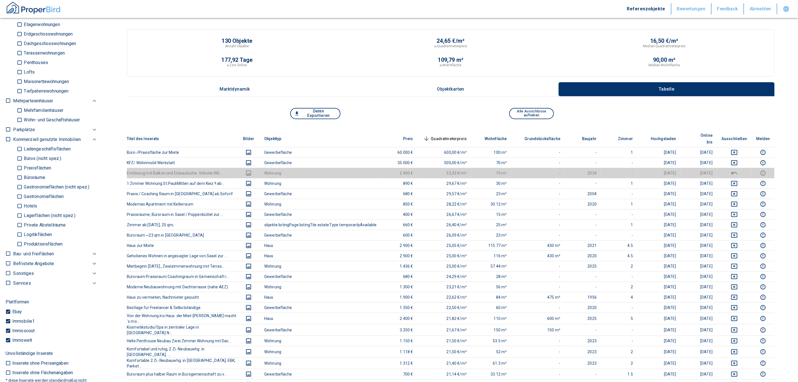
click at [32, 36] on p "Büros (nicht spez.)" at bounding box center [47, 34] width 50 height 4
click at [22, 157] on input "Büros (nicht spez.)" at bounding box center [20, 159] width 6 height 10
checkbox input "true"
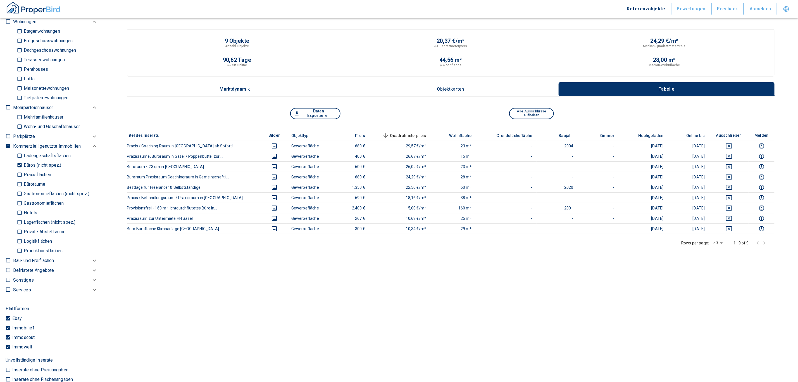
click at [34, 53] on p "Praxisflächen" at bounding box center [49, 50] width 54 height 4
click at [22, 170] on input "Praxisflächen" at bounding box center [20, 175] width 6 height 10
checkbox input "true"
click at [36, 62] on p "Büroräume" at bounding box center [43, 60] width 42 height 4
click at [22, 182] on input "Büroräume" at bounding box center [20, 184] width 6 height 10
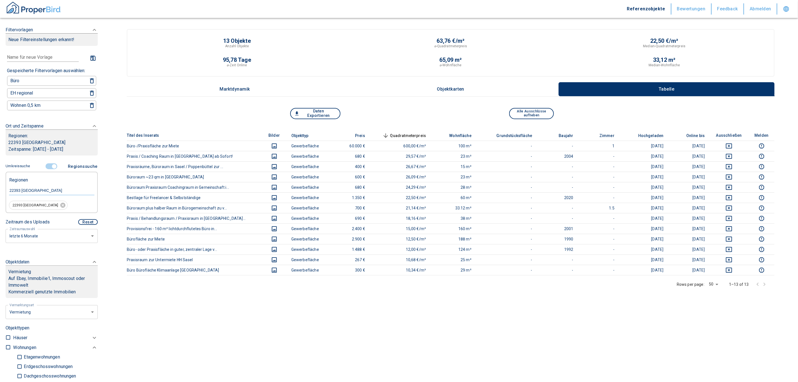
scroll to position [168, 0]
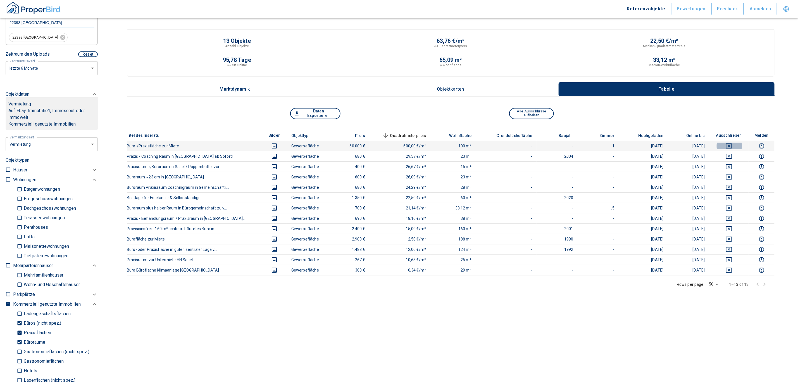
click at [733, 145] on icon "deselect this listing" at bounding box center [729, 146] width 7 height 7
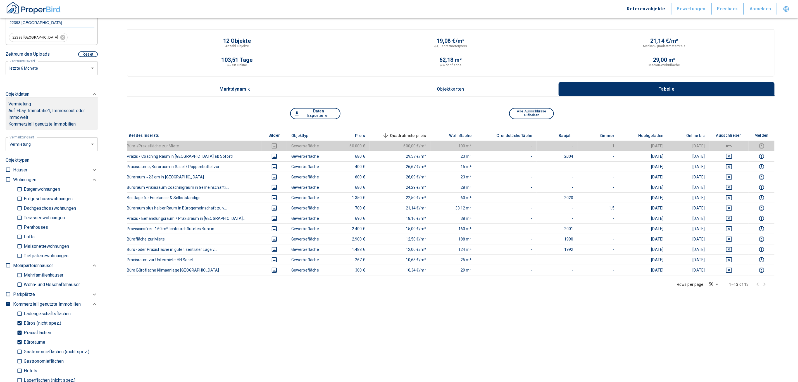
click at [408, 135] on span "Quadratmeterpreis sorted descending" at bounding box center [403, 135] width 45 height 7
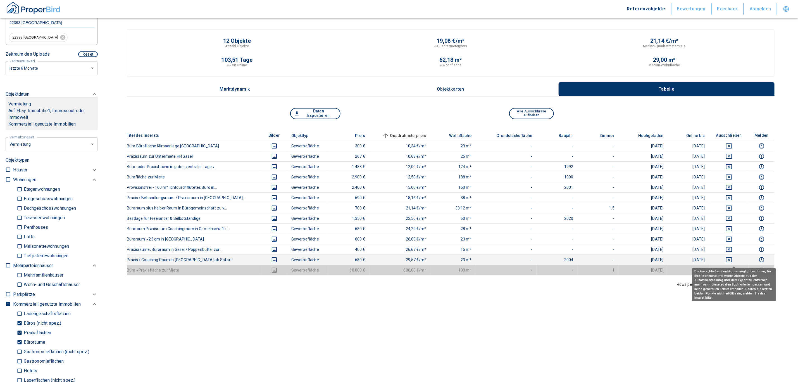
click at [732, 262] on icon "deselect this listing" at bounding box center [729, 259] width 6 height 5
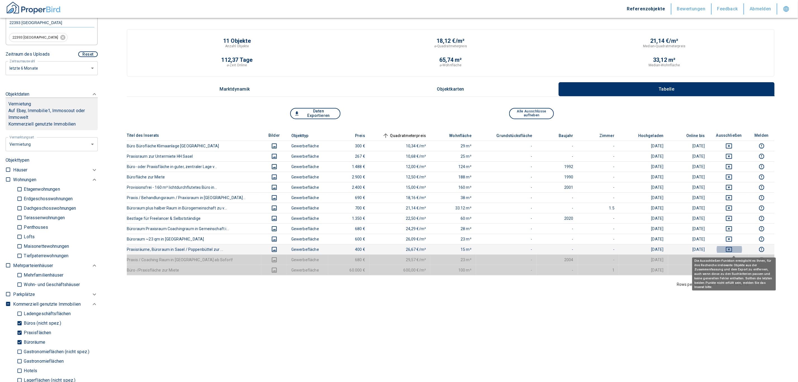
click at [733, 251] on icon "deselect this listing" at bounding box center [729, 249] width 7 height 7
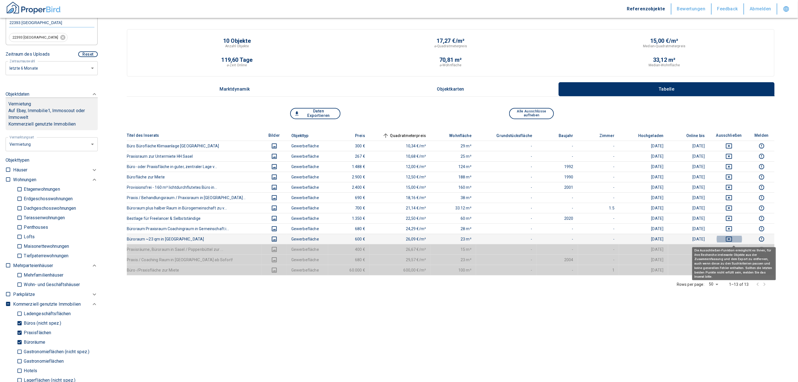
click at [733, 239] on icon "deselect this listing" at bounding box center [729, 239] width 7 height 7
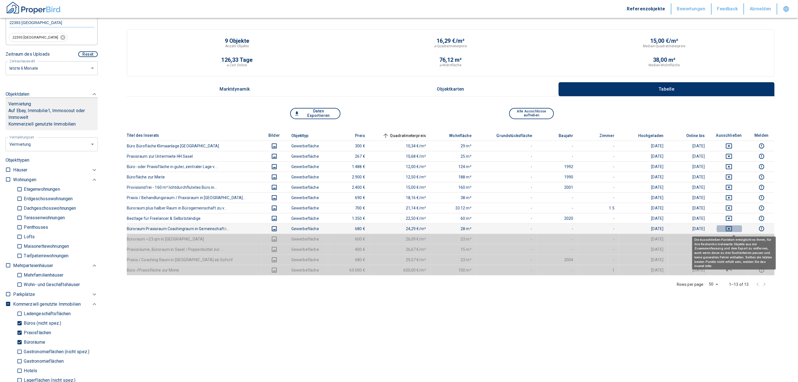
click at [730, 231] on button "deselect this listing" at bounding box center [729, 228] width 30 height 7
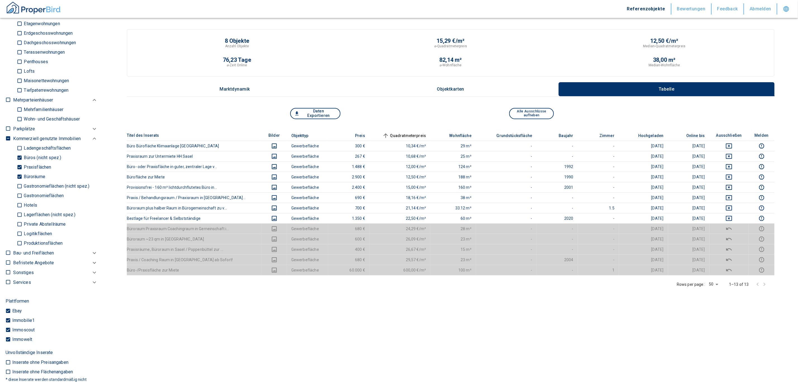
scroll to position [336, 0]
click at [18, 170] on input "Büroräume" at bounding box center [20, 174] width 6 height 10
checkbox input "false"
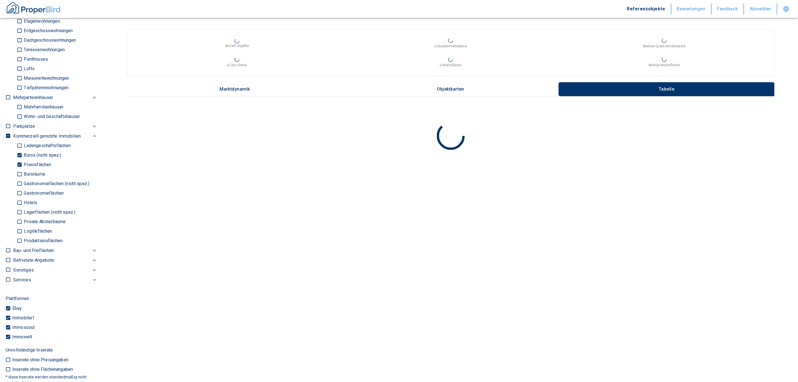
click at [23, 42] on p "Praxisflächen" at bounding box center [49, 40] width 54 height 4
click at [22, 163] on input "Praxisflächen" at bounding box center [20, 165] width 6 height 10
checkbox input "false"
click at [20, 154] on input "Büros (nicht spez.)" at bounding box center [20, 155] width 6 height 10
checkbox input "false"
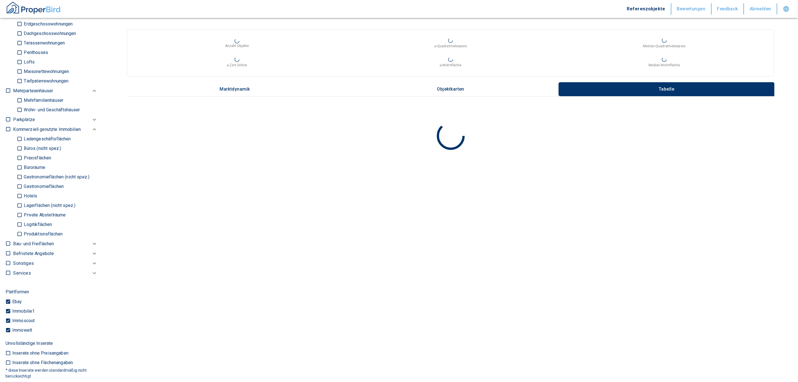
click at [22, 17] on p "Ladengeschäftsflächen" at bounding box center [40, 14] width 37 height 4
click at [22, 138] on input "Ladengeschäftsflächen" at bounding box center [20, 139] width 6 height 10
checkbox input "true"
